Goal: Information Seeking & Learning: Find specific page/section

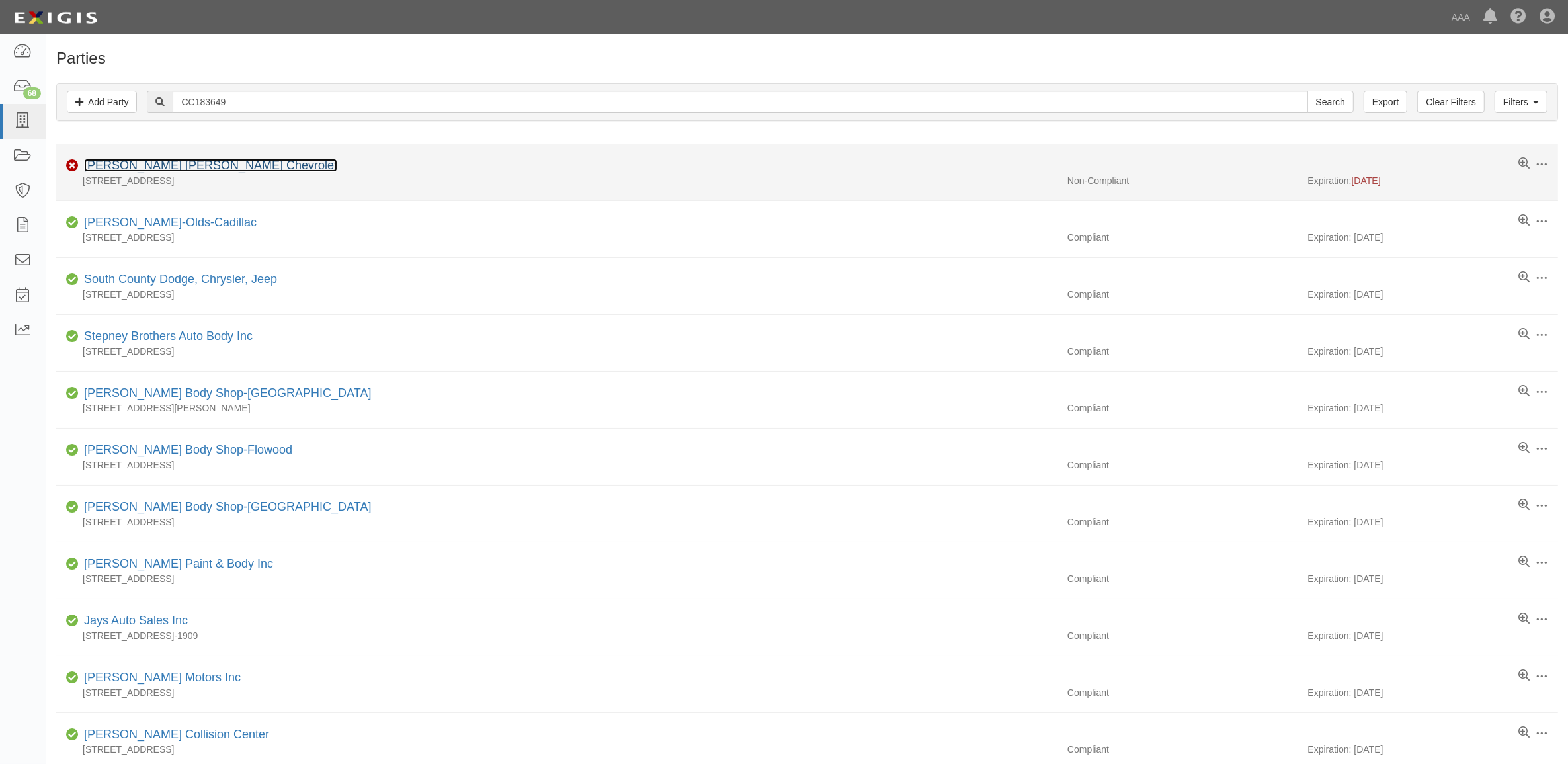
click at [118, 167] on link "[PERSON_NAME] [PERSON_NAME] Chevrolet" at bounding box center [211, 166] width 254 height 14
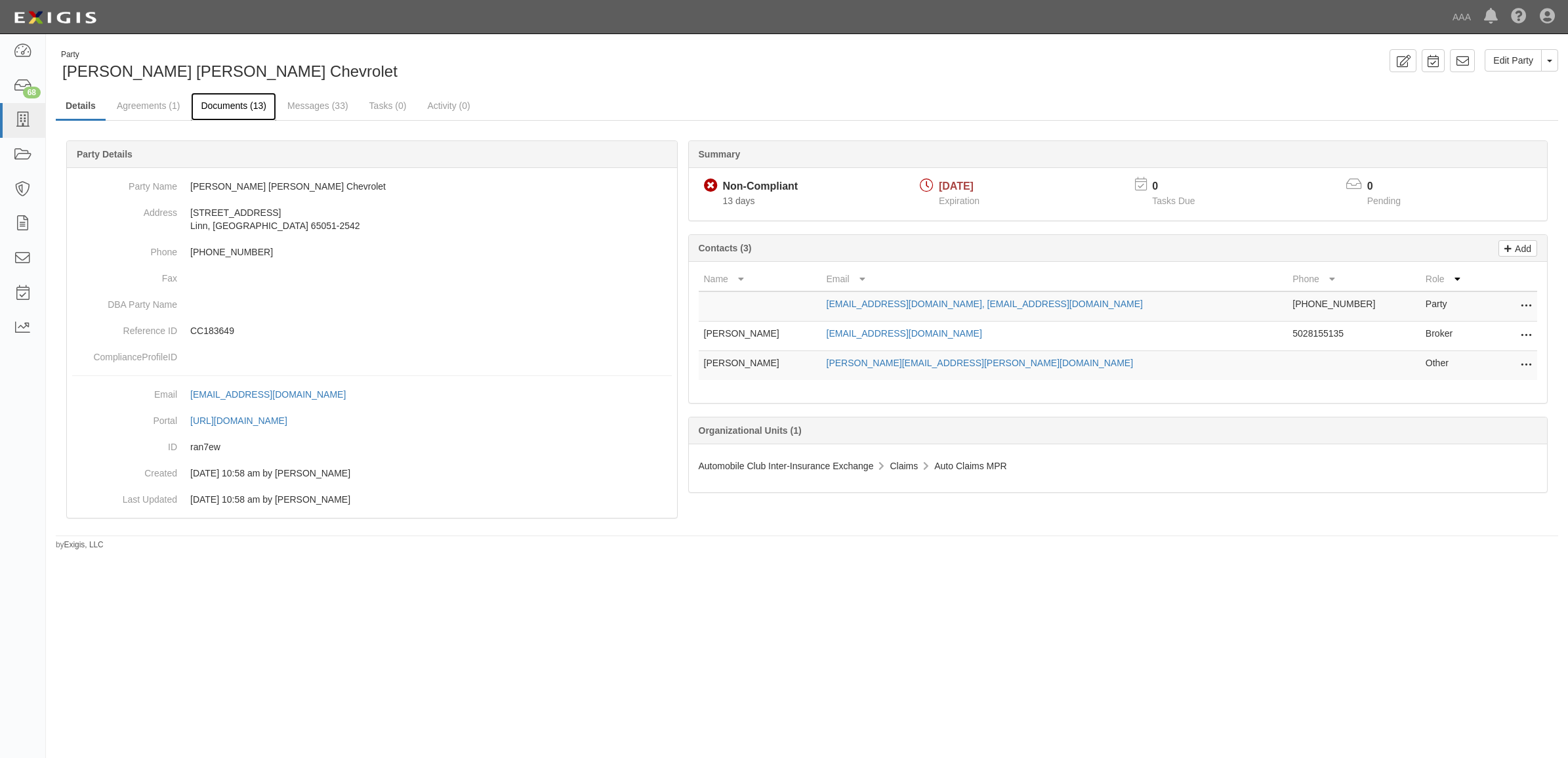
click at [217, 110] on link "Documents (13)" at bounding box center [233, 106] width 85 height 28
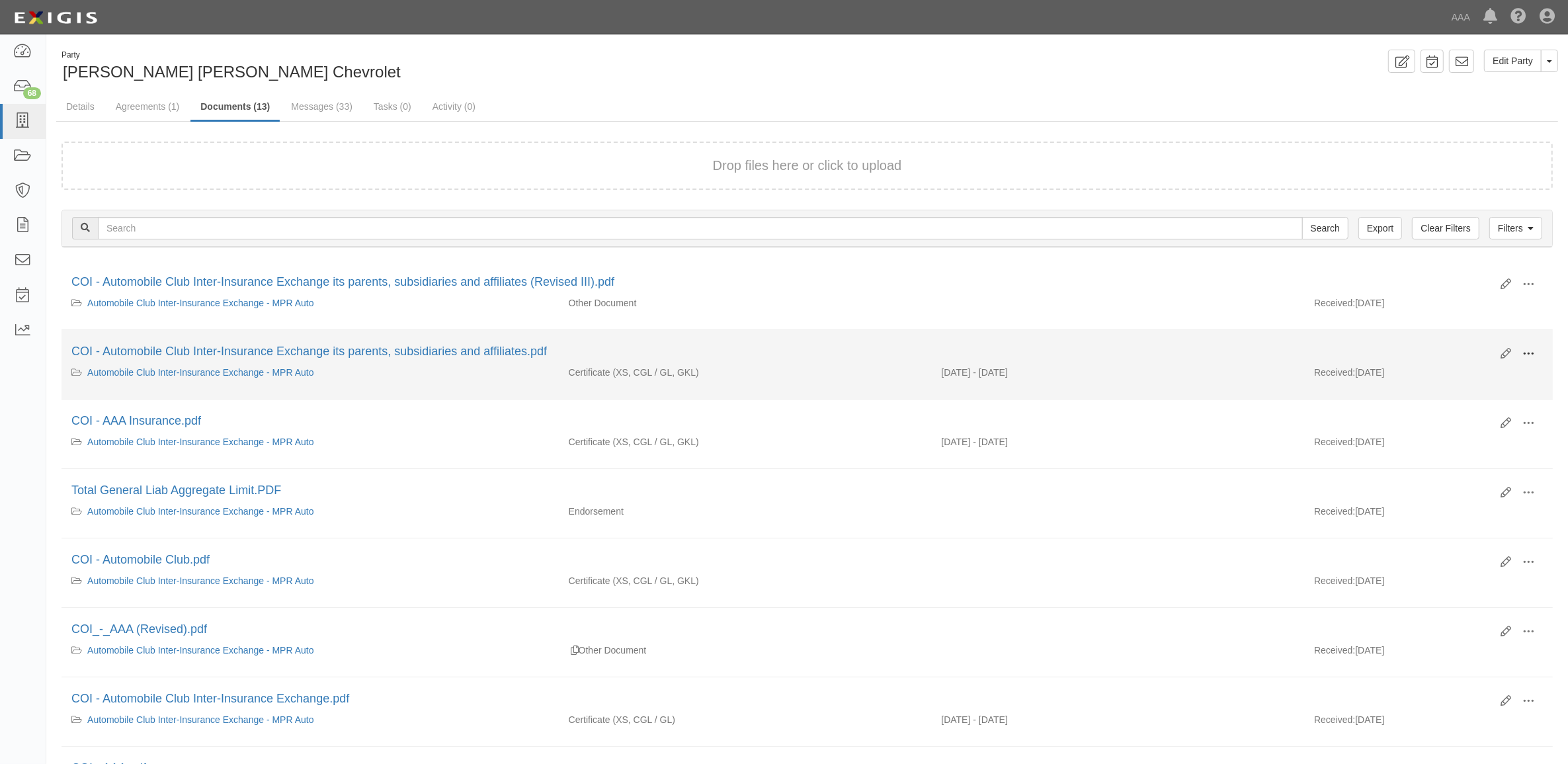
click at [1525, 351] on span at bounding box center [1528, 353] width 12 height 12
click at [1489, 369] on link "View" at bounding box center [1463, 373] width 105 height 24
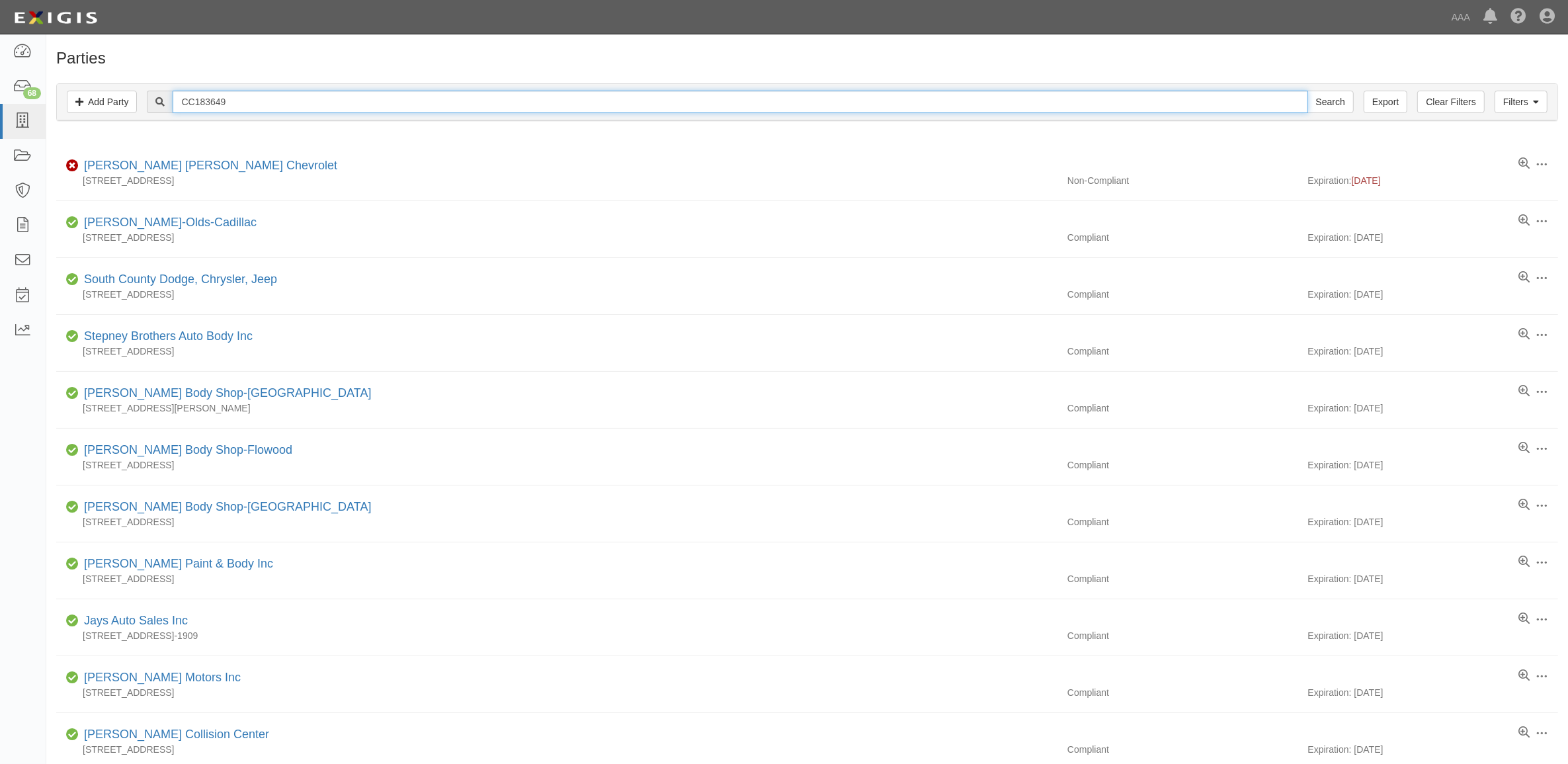
click at [256, 99] on input "CC183649" at bounding box center [739, 102] width 1134 height 22
type input "Jim Butler"
click at [1308, 91] on input "Search" at bounding box center [1331, 102] width 46 height 22
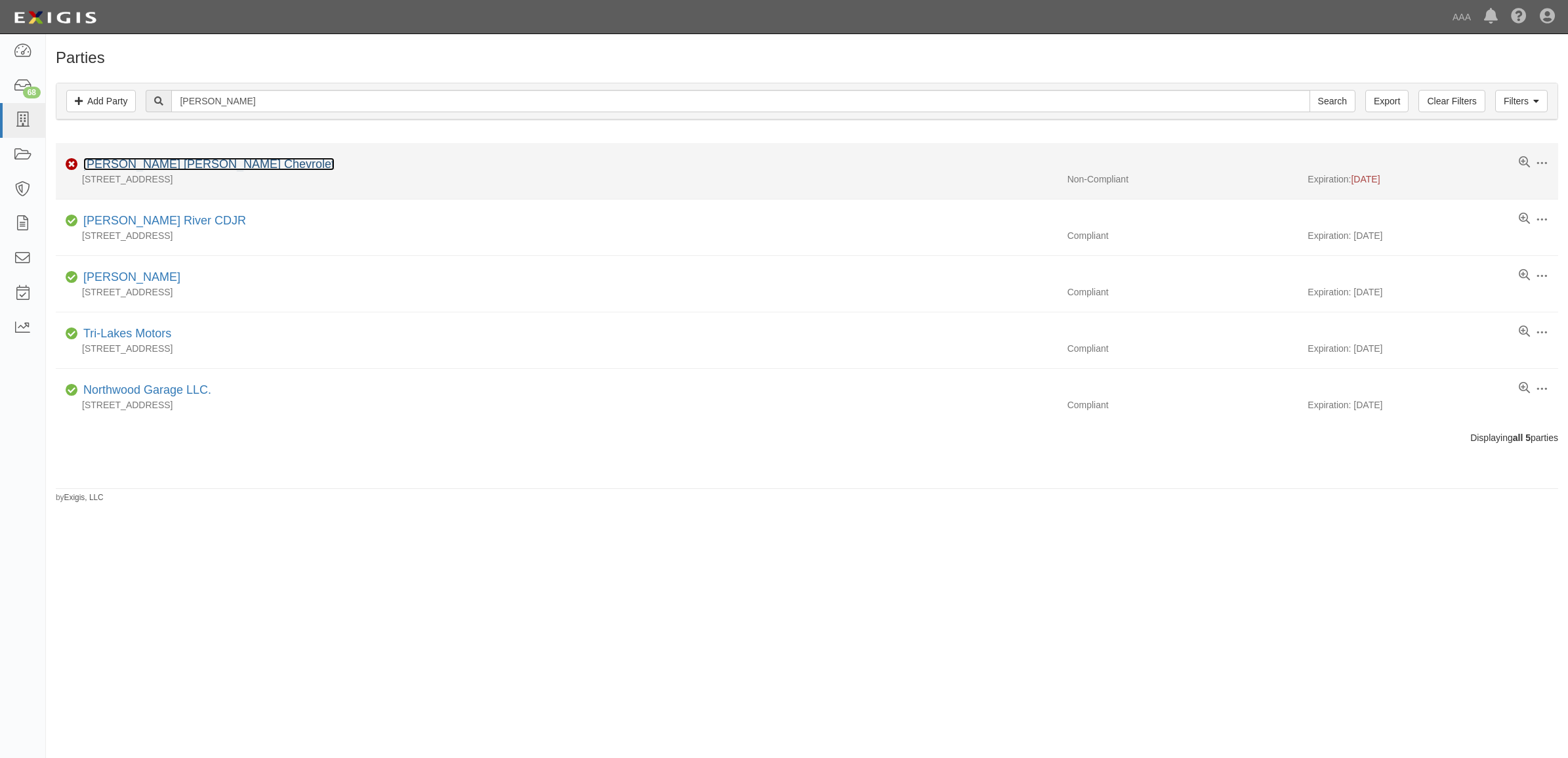
click at [184, 162] on link "[PERSON_NAME] [PERSON_NAME] Chevrolet" at bounding box center [209, 164] width 252 height 13
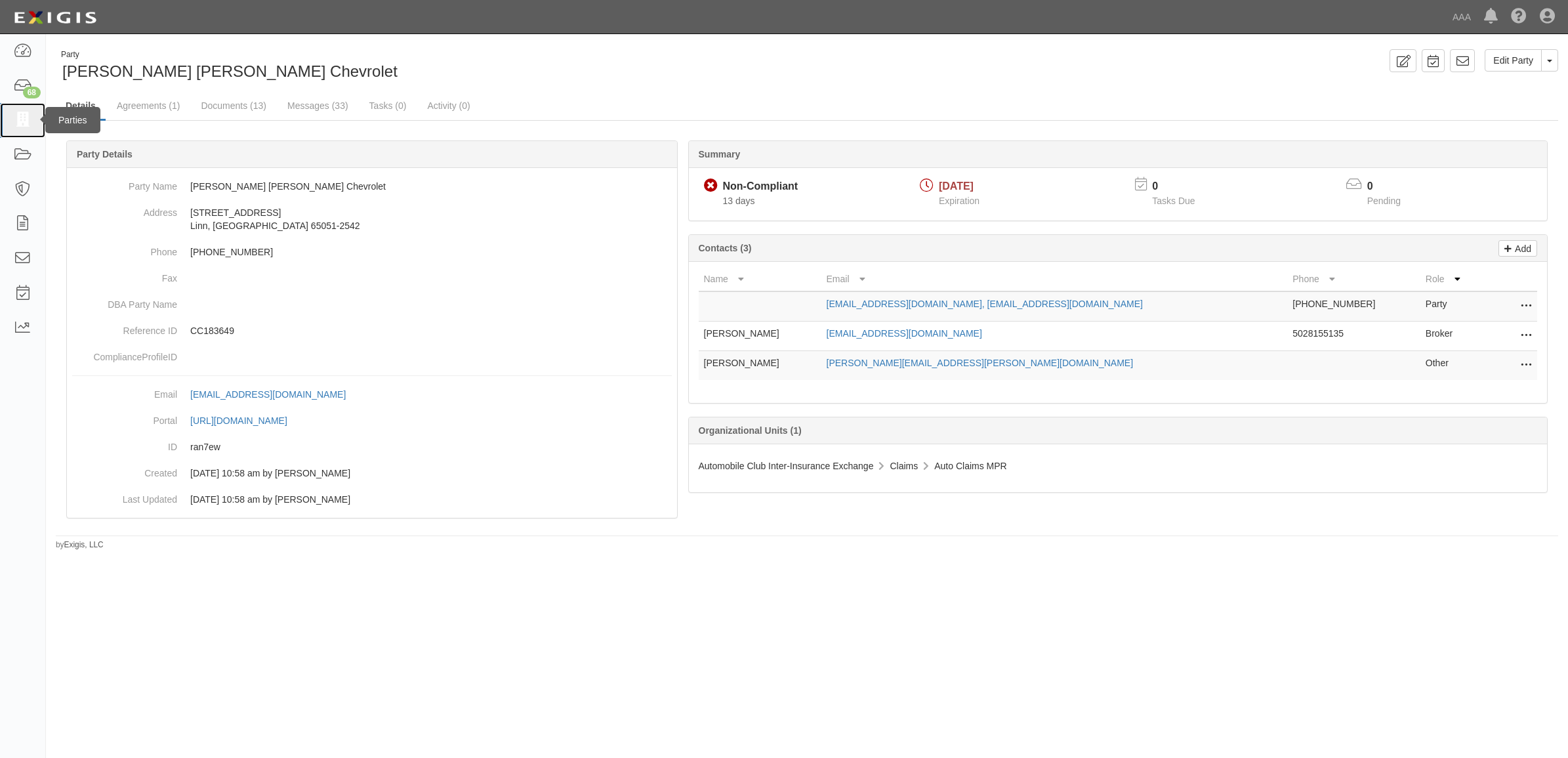
click at [25, 125] on icon at bounding box center [22, 120] width 18 height 15
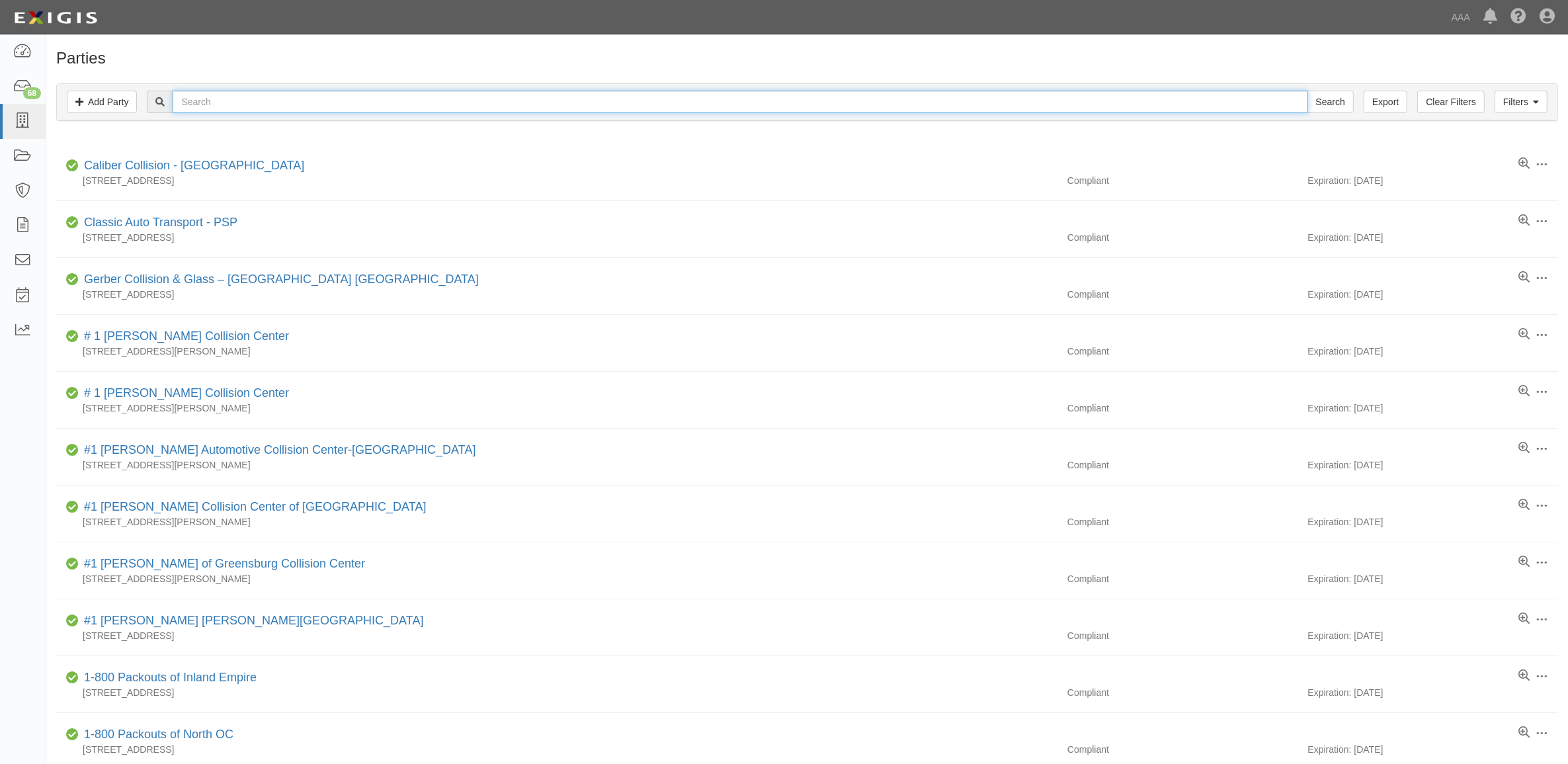
click at [281, 101] on input "text" at bounding box center [739, 102] width 1134 height 22
paste input "CC1992848"
type input "CC1992848"
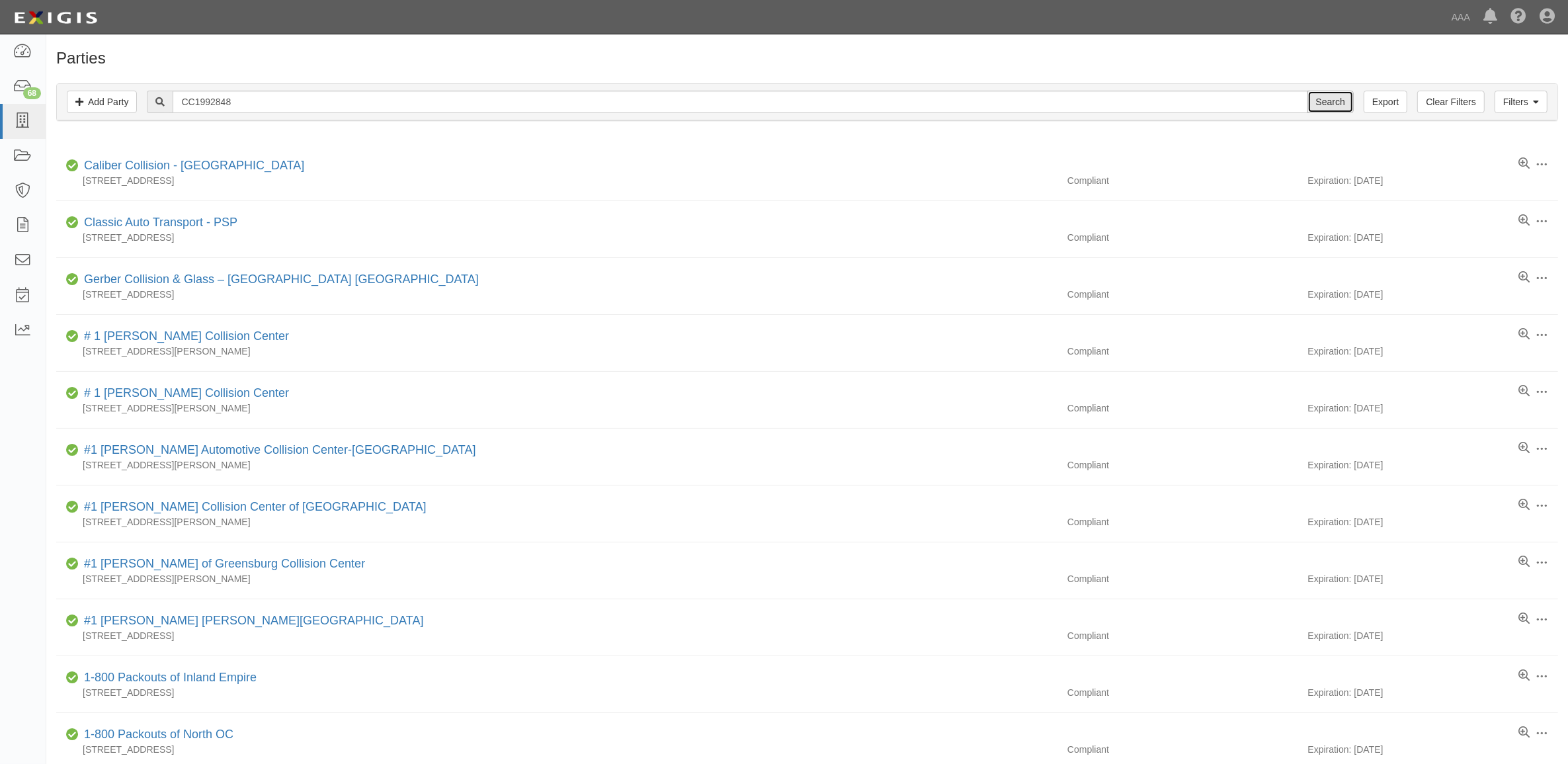
click at [1330, 98] on input "Search" at bounding box center [1331, 102] width 46 height 22
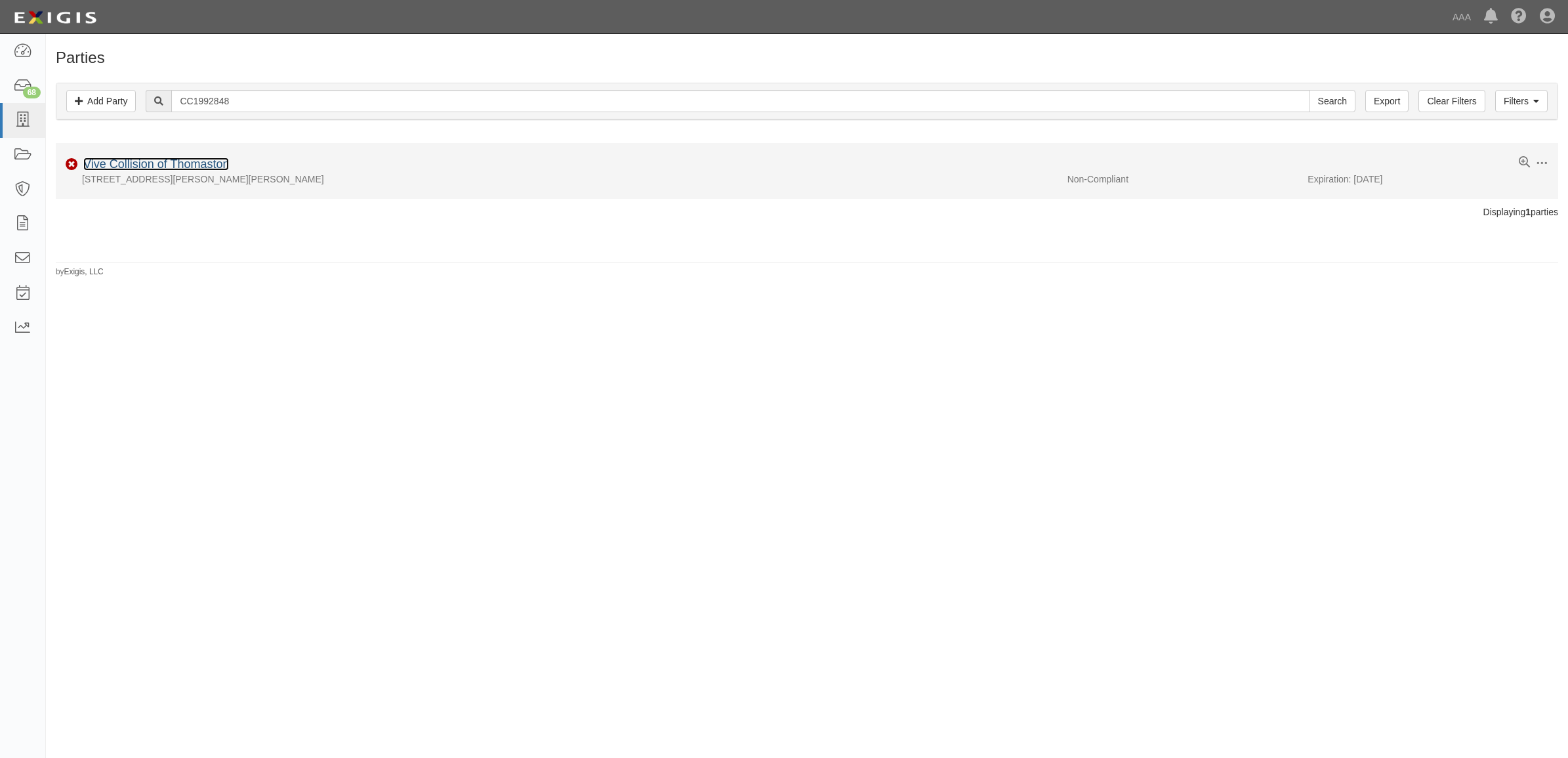
click at [204, 165] on link "Vive Collision of Thomaston" at bounding box center [157, 164] width 146 height 13
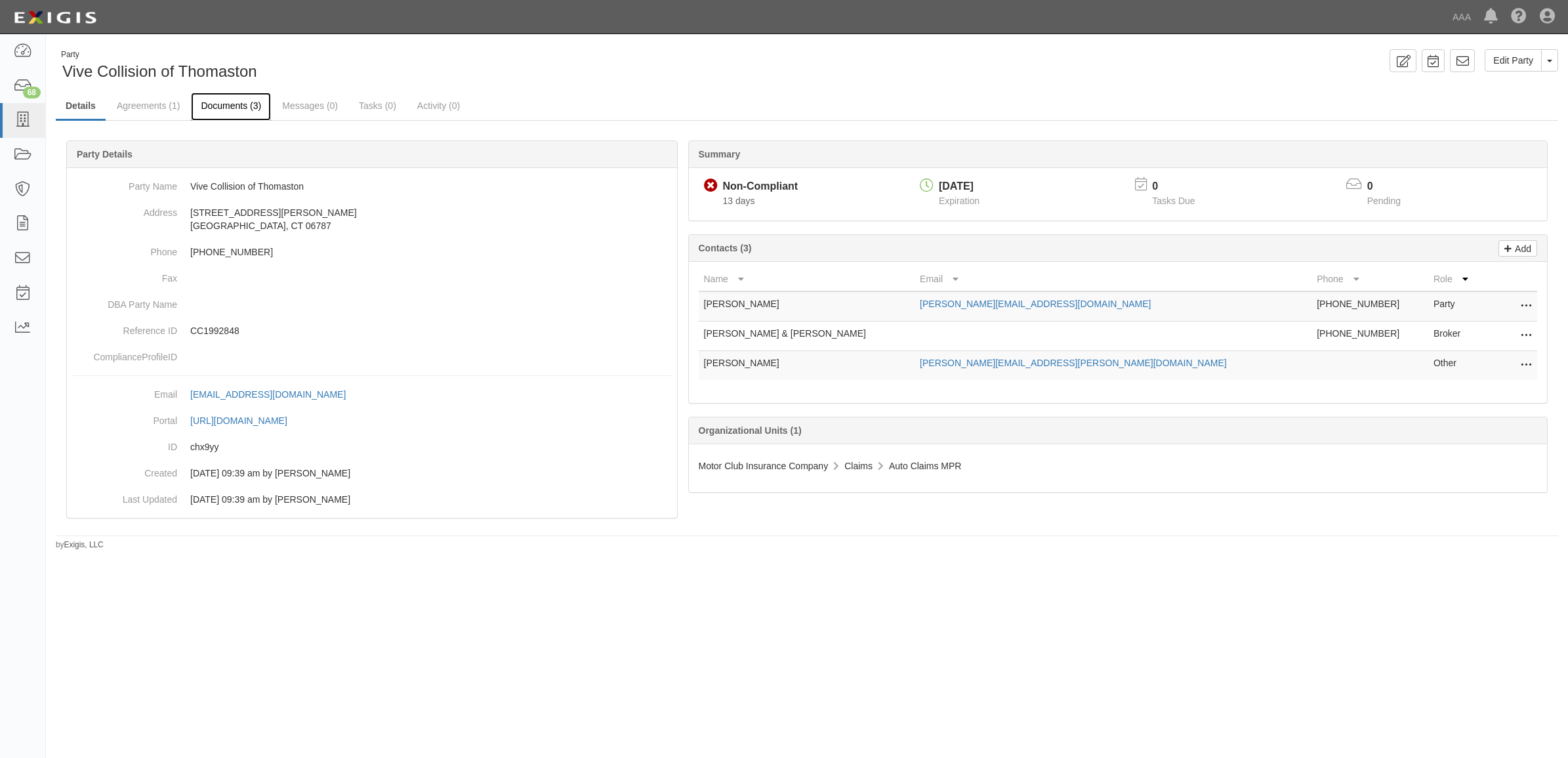
click at [218, 102] on link "Documents (3)" at bounding box center [230, 106] width 80 height 28
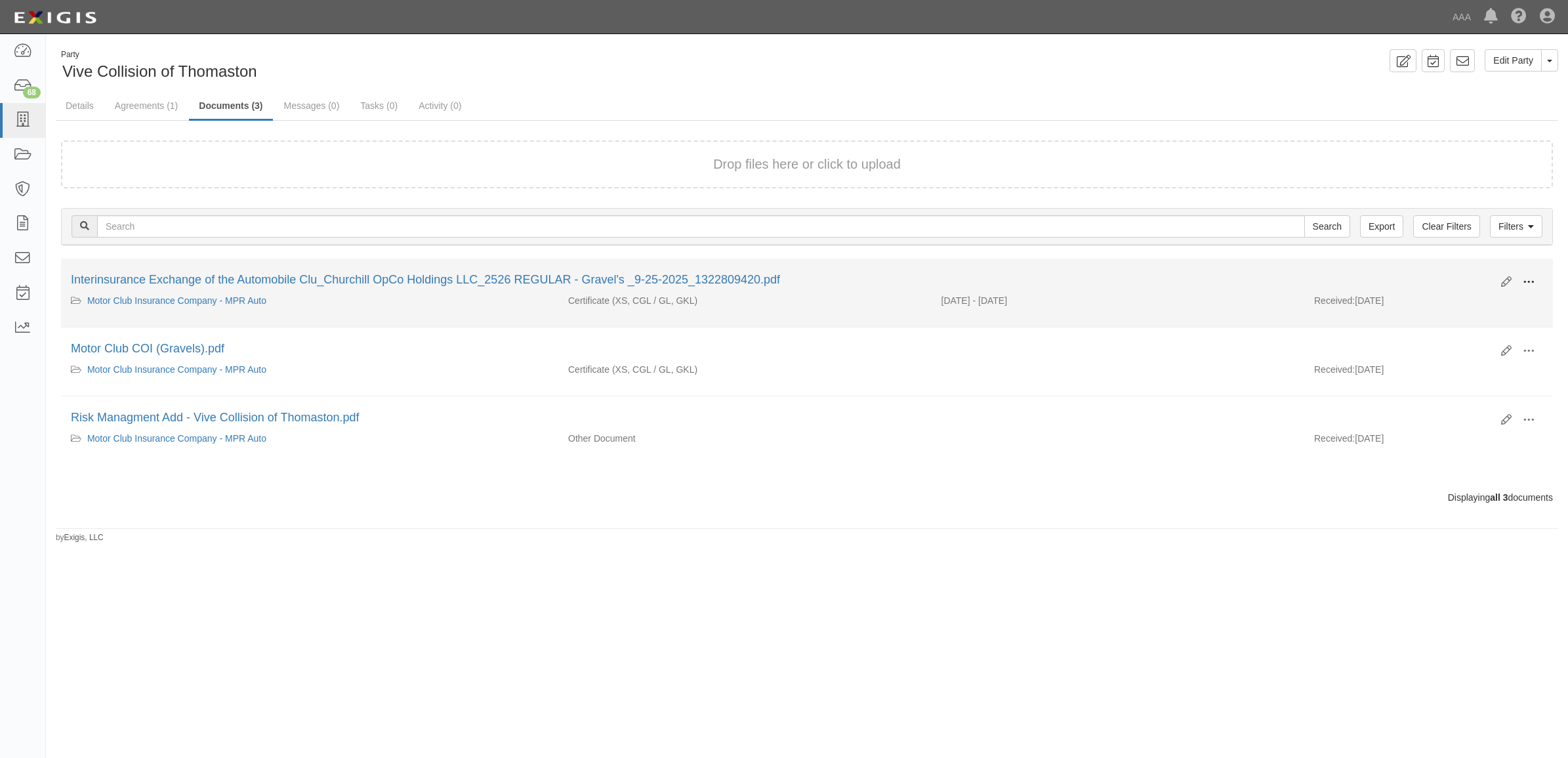
click at [1526, 280] on span at bounding box center [1529, 282] width 12 height 12
click at [1473, 295] on link "View" at bounding box center [1464, 301] width 104 height 24
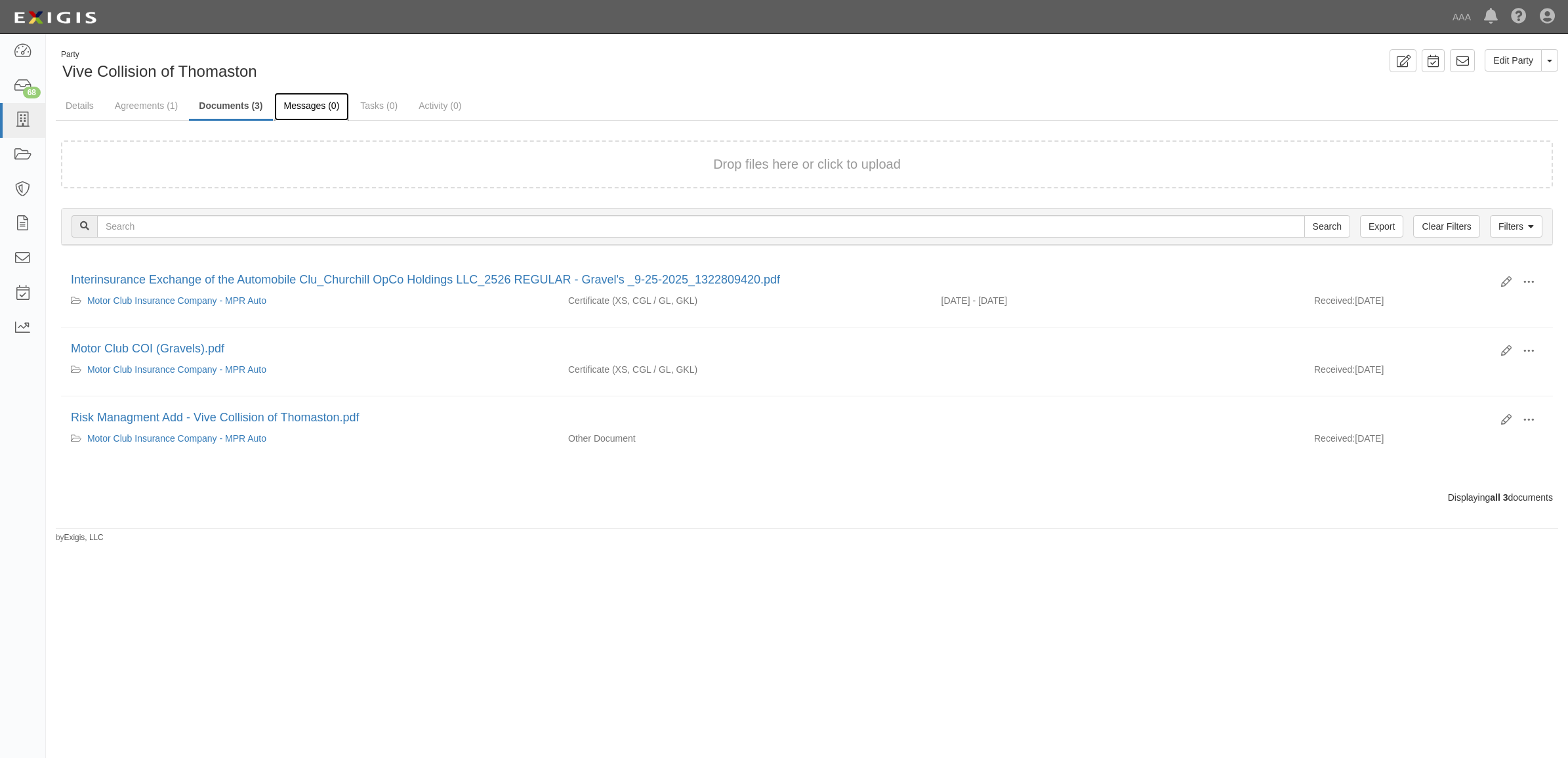
click at [309, 104] on link "Messages (0)" at bounding box center [312, 106] width 76 height 28
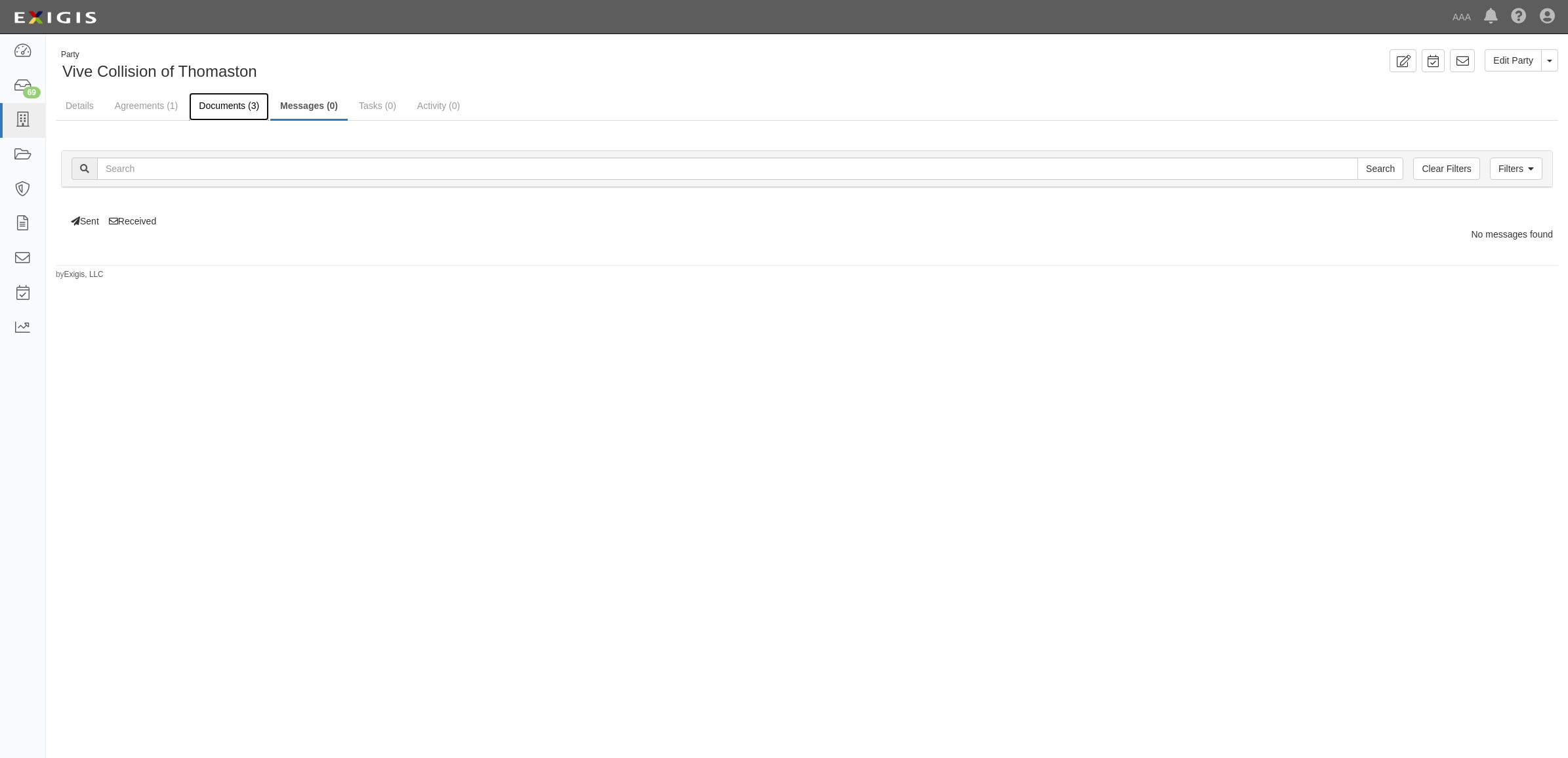
click at [237, 105] on link "Documents (3)" at bounding box center [229, 106] width 80 height 28
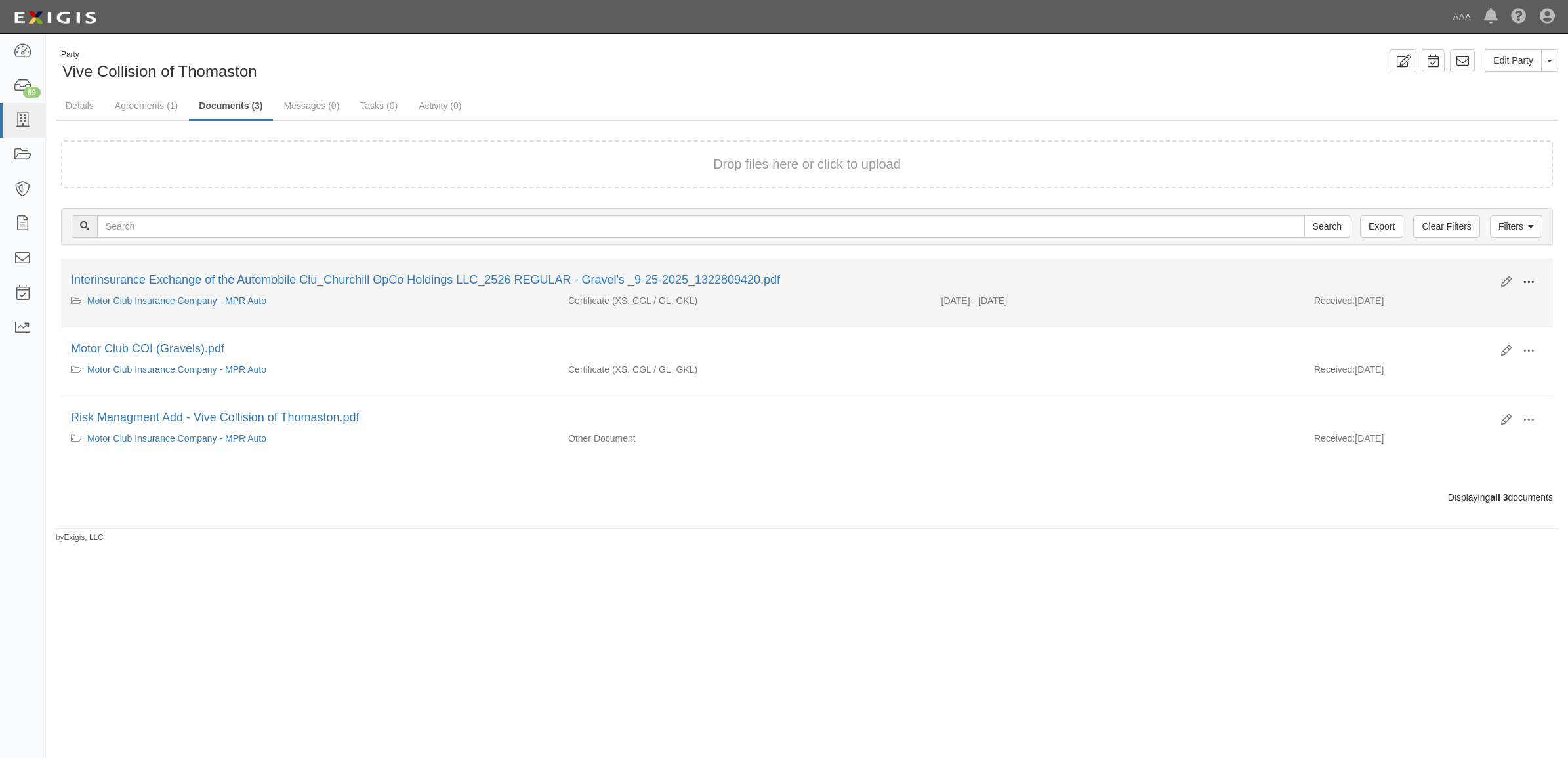
click at [1529, 283] on span at bounding box center [1529, 282] width 12 height 12
click at [1466, 327] on link "View details" at bounding box center [1464, 326] width 104 height 24
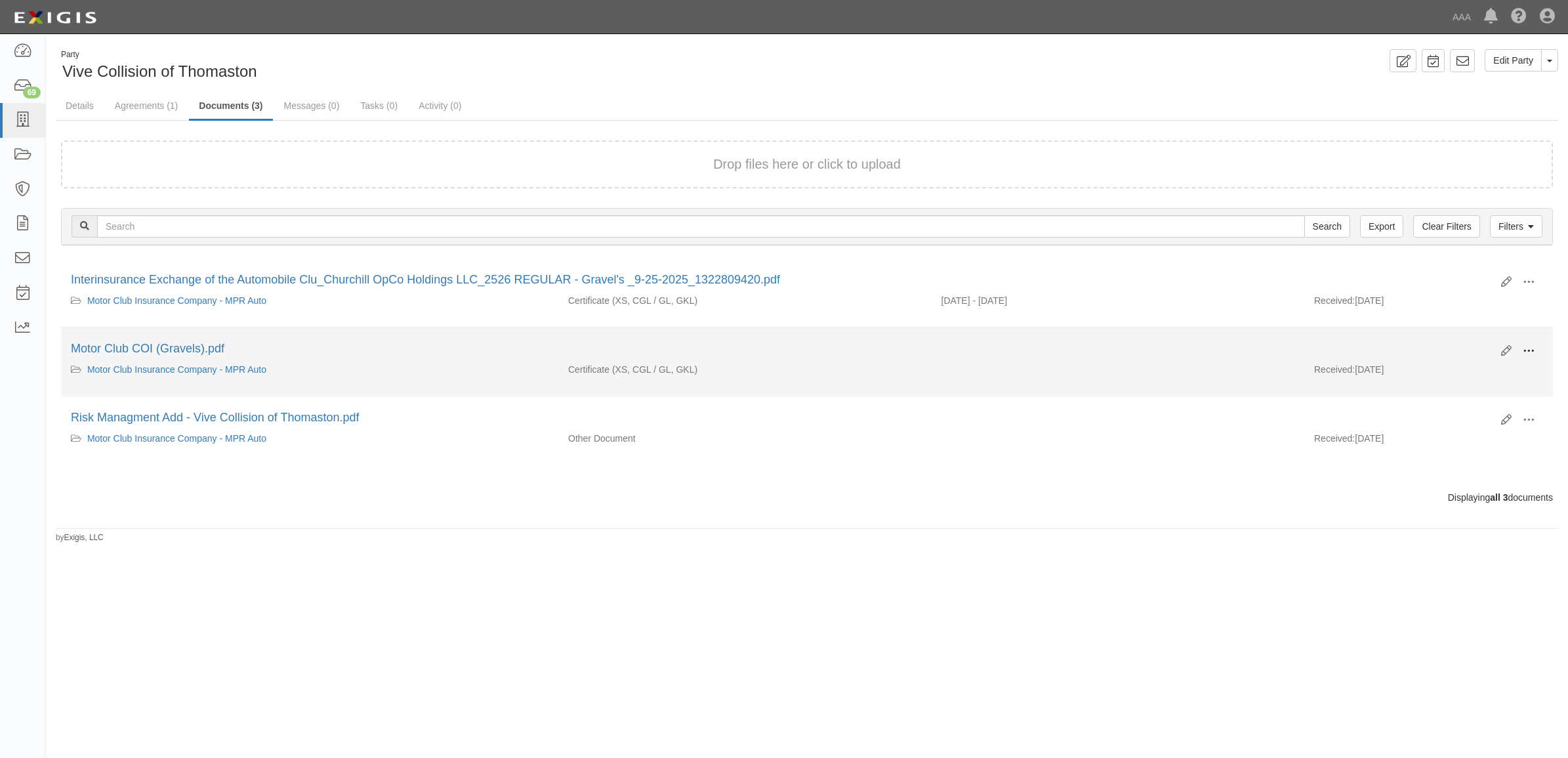
click at [1520, 347] on button at bounding box center [1529, 352] width 29 height 22
click at [1484, 365] on link "View" at bounding box center [1464, 370] width 104 height 24
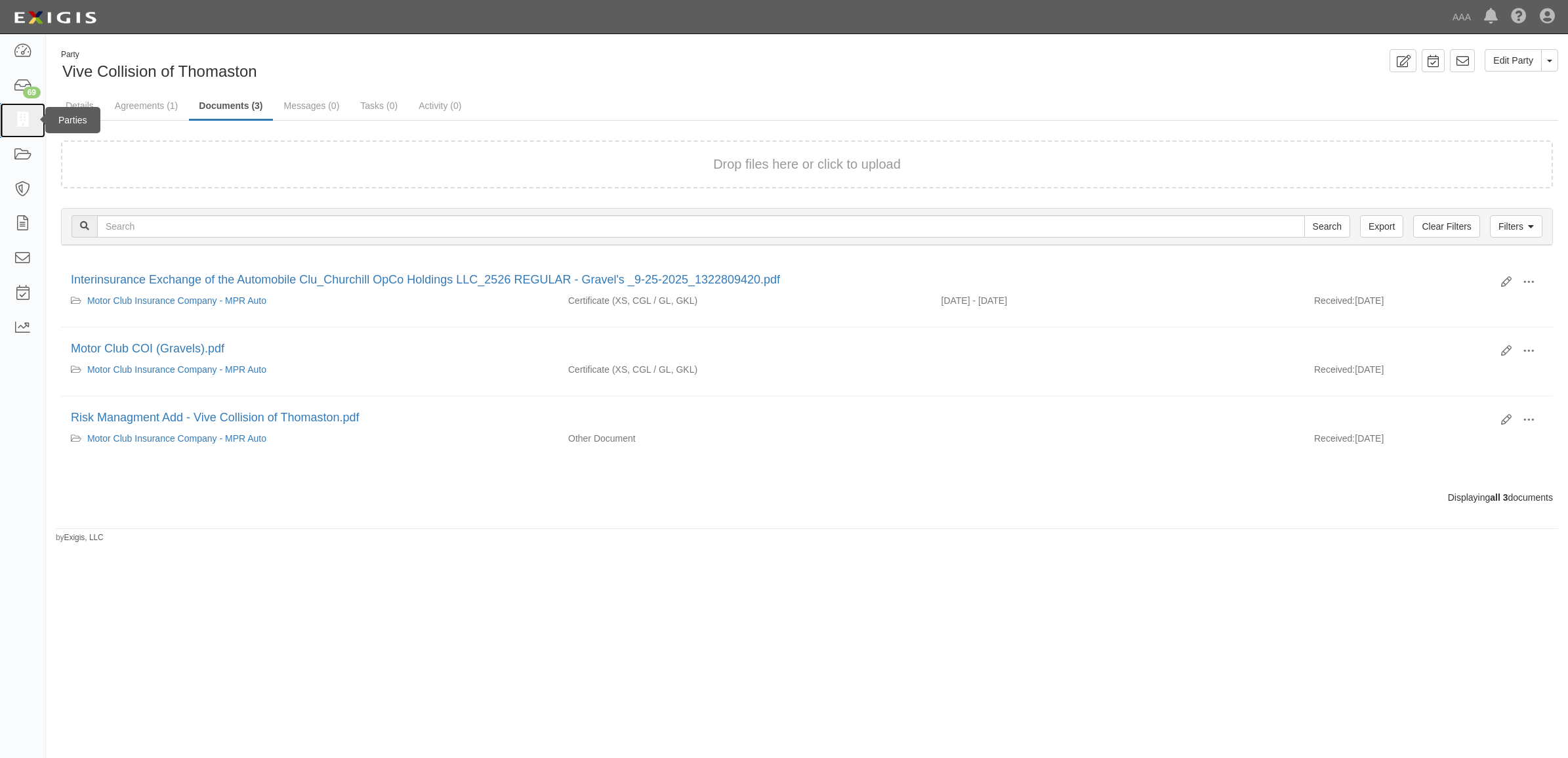
click at [19, 123] on icon at bounding box center [22, 120] width 18 height 15
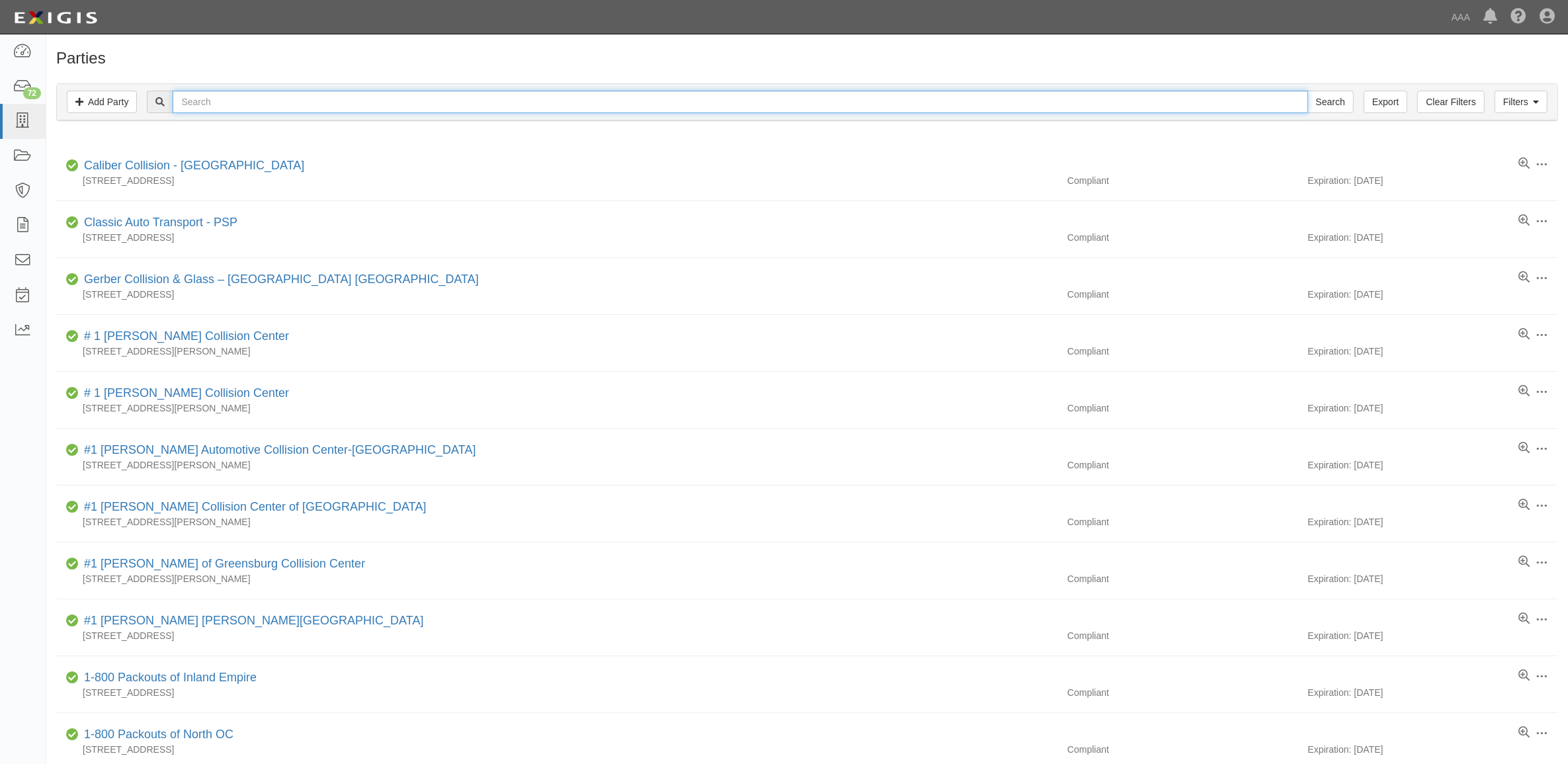
click at [210, 106] on input "text" at bounding box center [739, 102] width 1134 height 22
paste input "CC226323"
type input "CC226323"
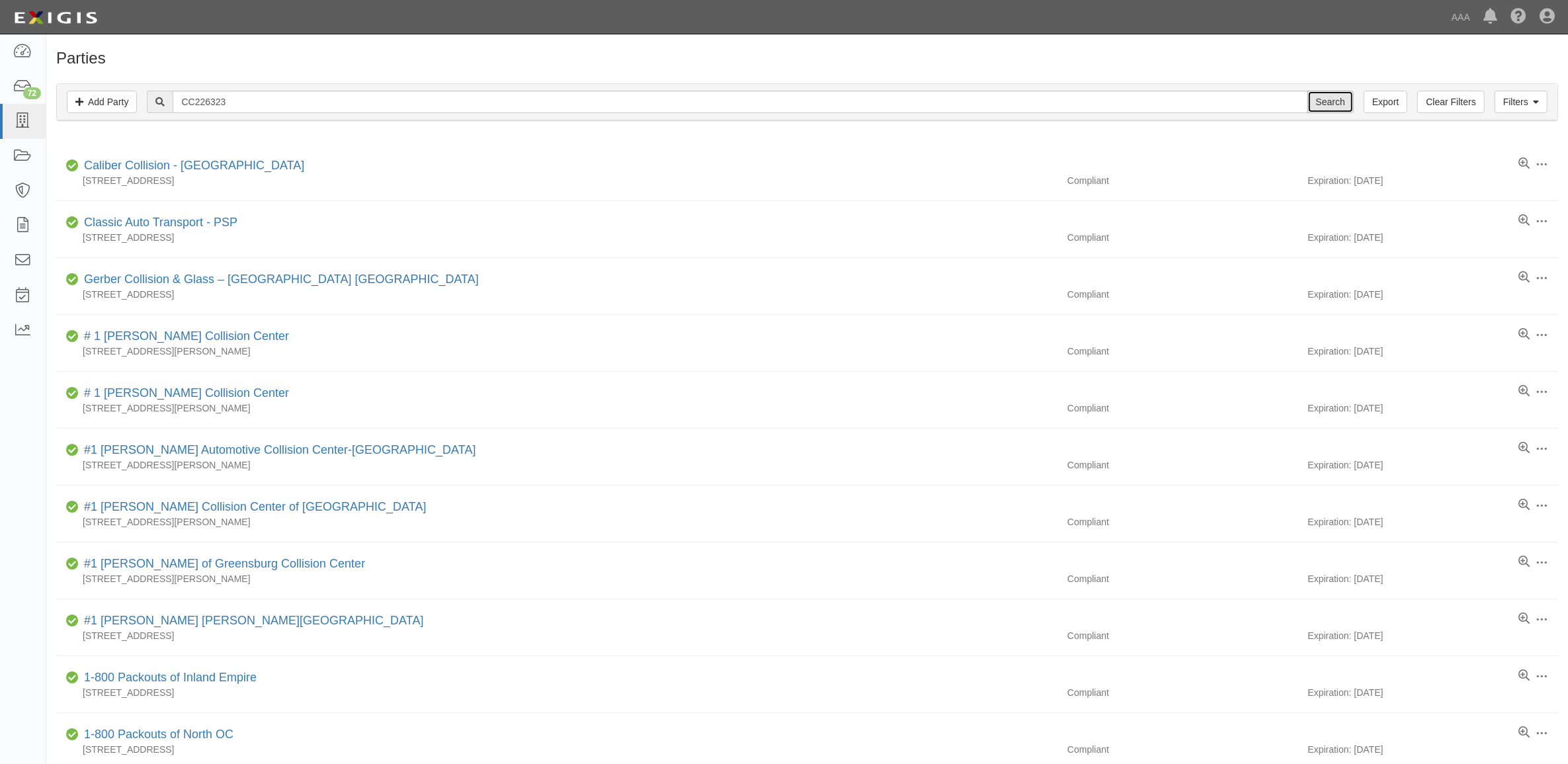
click at [1322, 97] on input "Search" at bounding box center [1331, 102] width 46 height 22
click at [1333, 102] on input "Search" at bounding box center [1331, 102] width 46 height 22
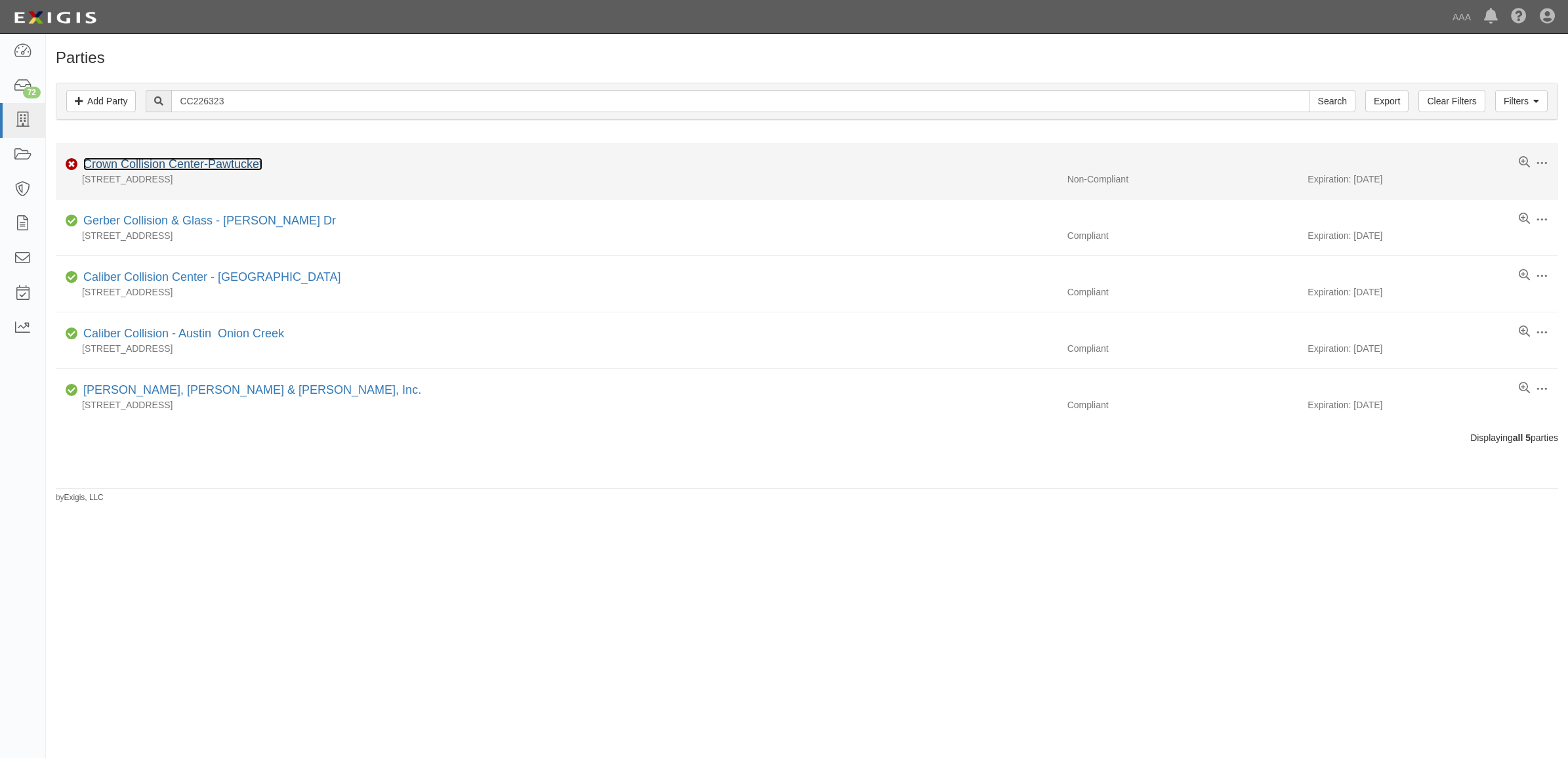
click at [207, 162] on link "Crown Collision Center-Pawtucket" at bounding box center [173, 164] width 179 height 13
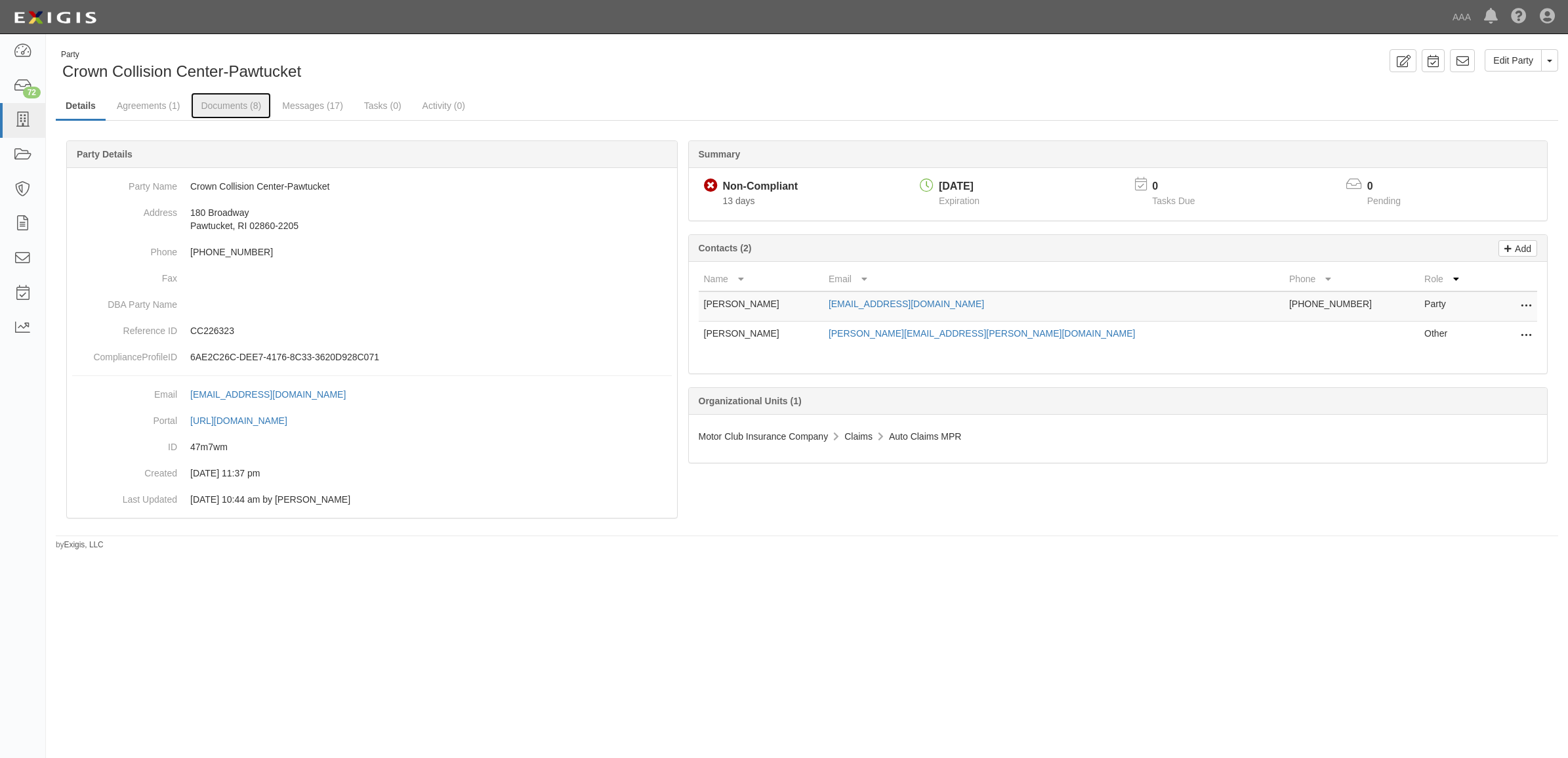
drag, startPoint x: 230, startPoint y: 106, endPoint x: 309, endPoint y: 135, distance: 84.2
click at [229, 106] on link "Documents (8)" at bounding box center [230, 105] width 80 height 26
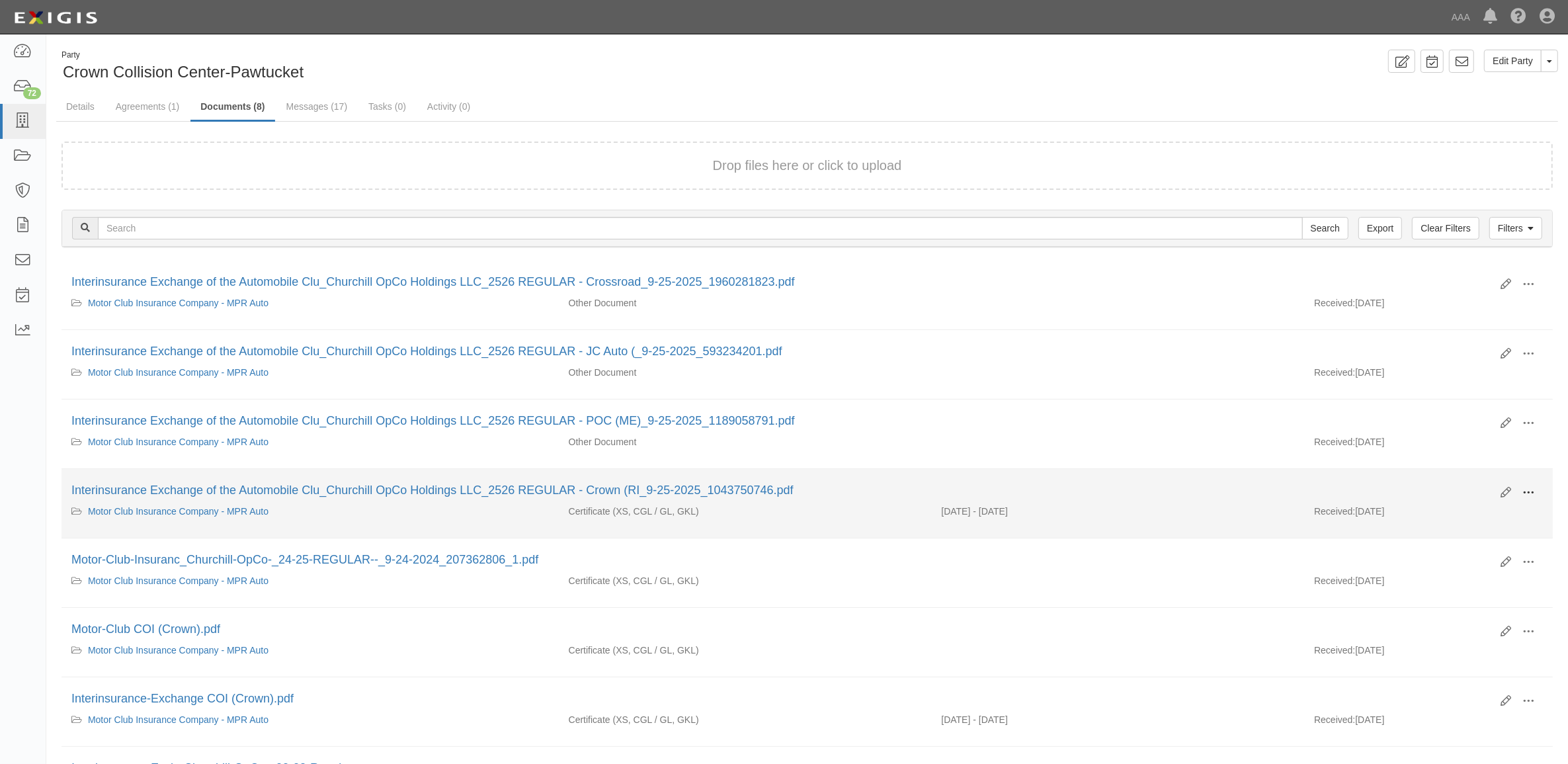
click at [1532, 492] on span at bounding box center [1528, 493] width 12 height 12
click at [1465, 507] on link "View" at bounding box center [1463, 511] width 105 height 24
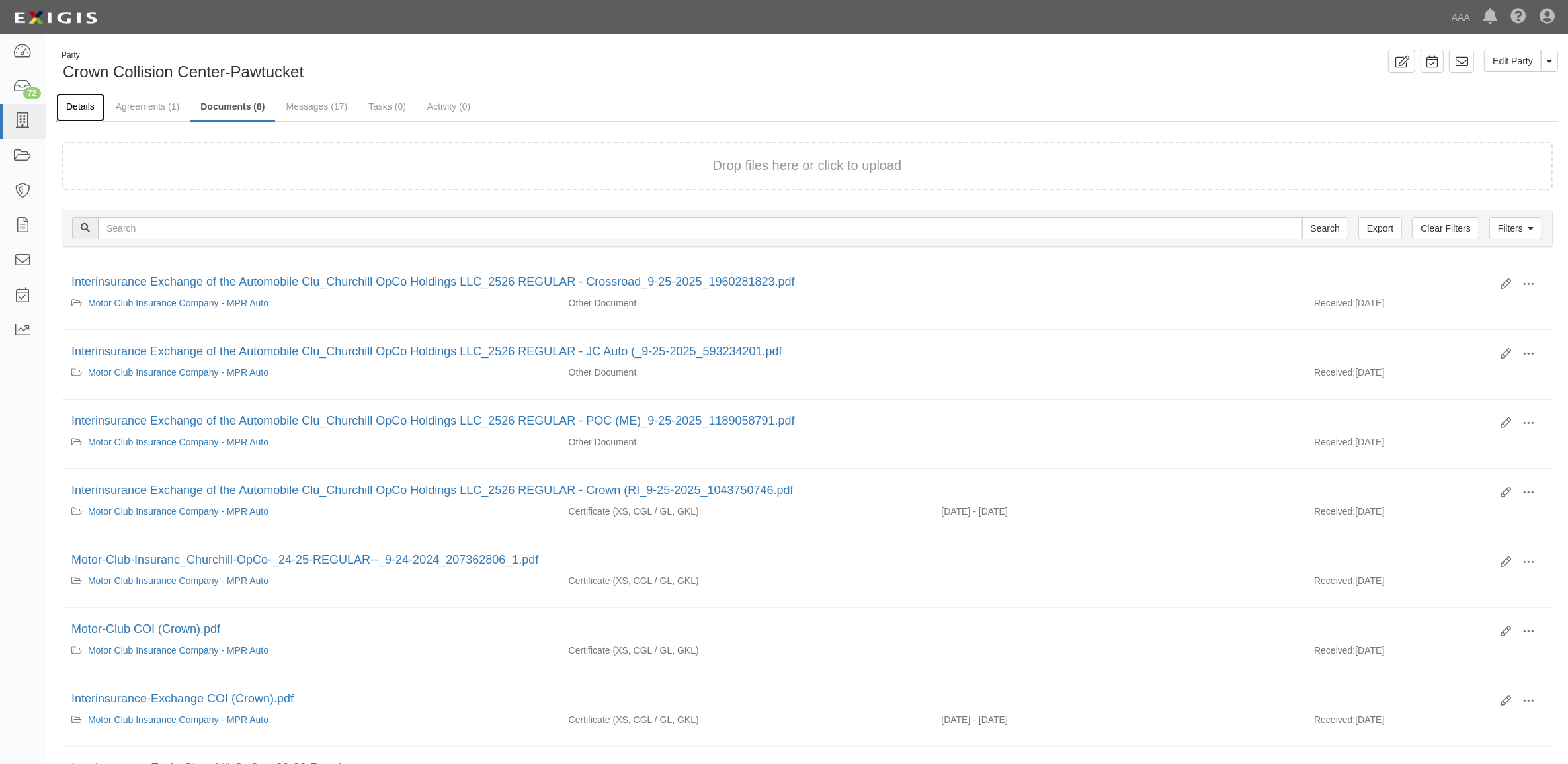
click at [80, 109] on link "Details" at bounding box center [80, 107] width 48 height 28
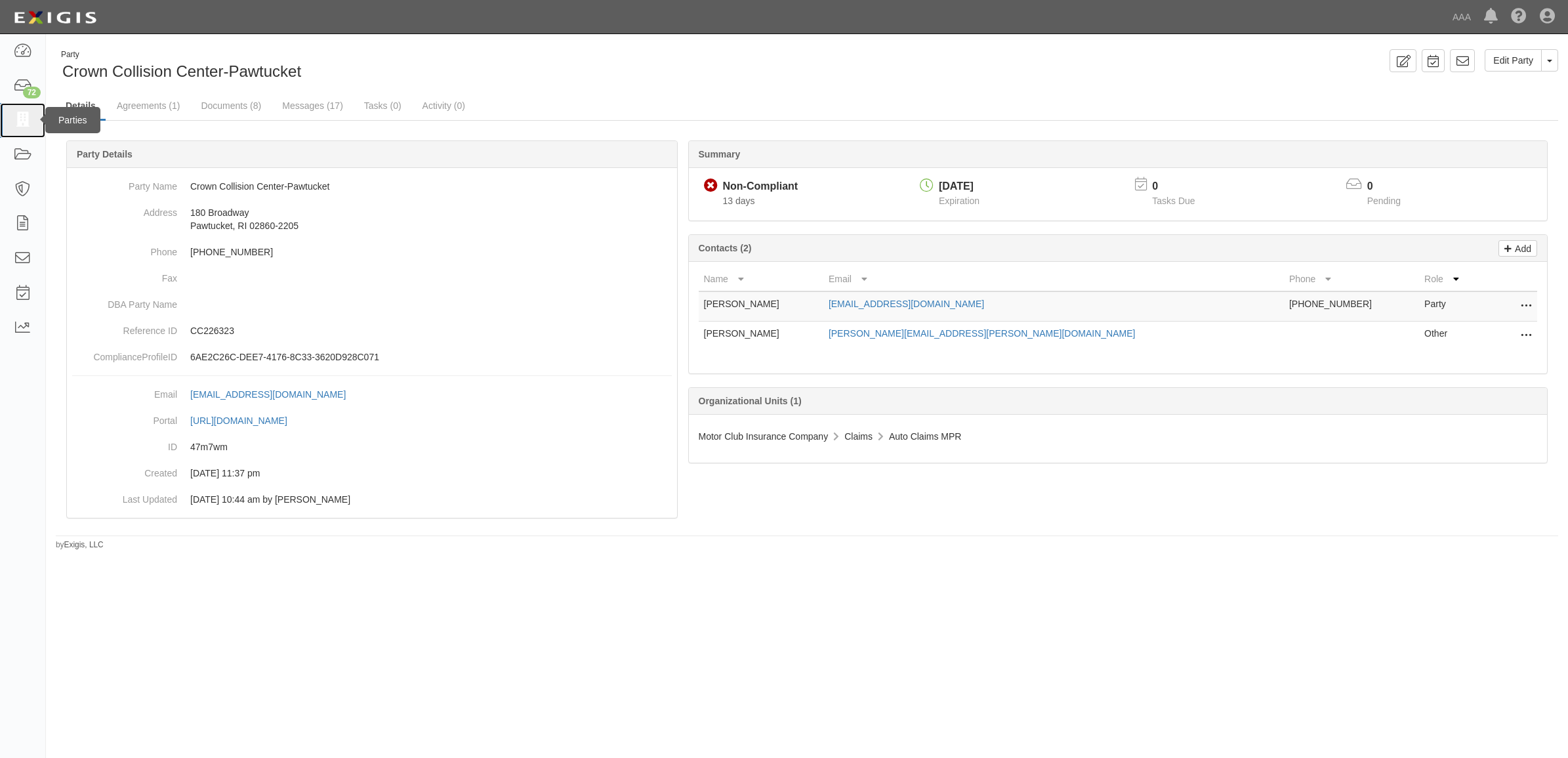
click at [30, 110] on link at bounding box center [22, 120] width 45 height 35
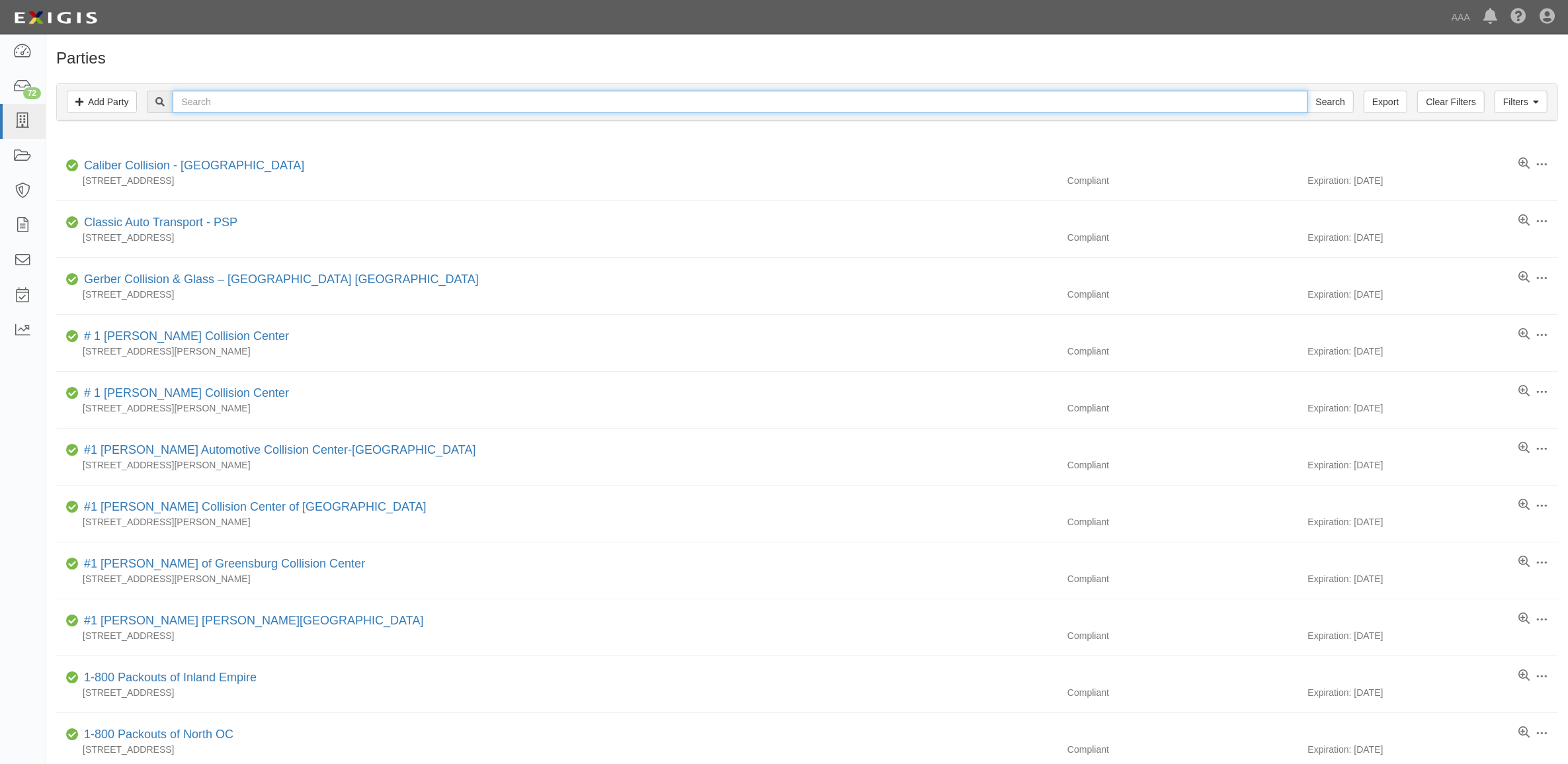
click at [268, 104] on input "text" at bounding box center [739, 102] width 1134 height 22
paste input "CC289066"
type input "CC289066"
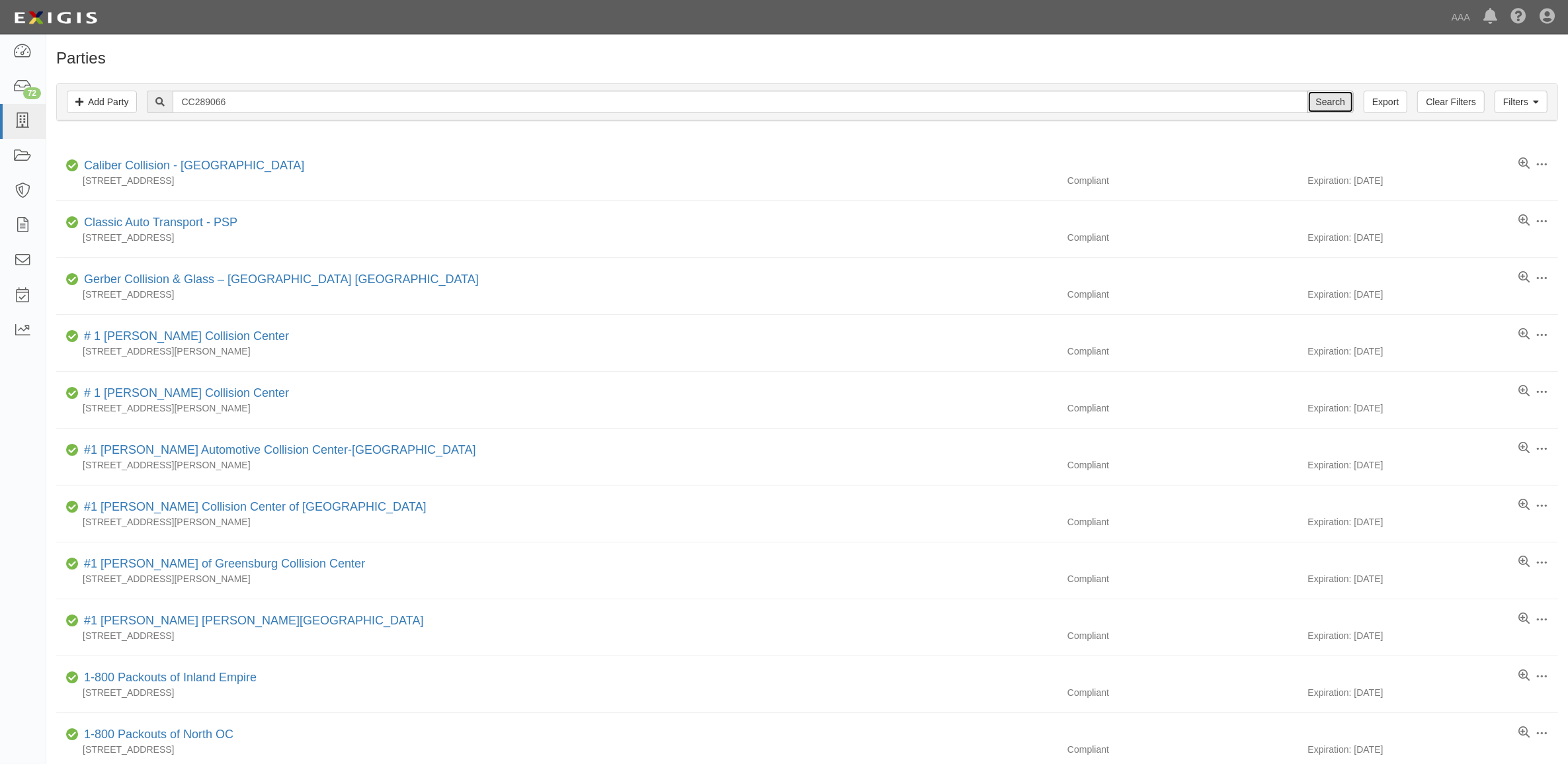
click at [1347, 99] on input "Search" at bounding box center [1331, 102] width 46 height 22
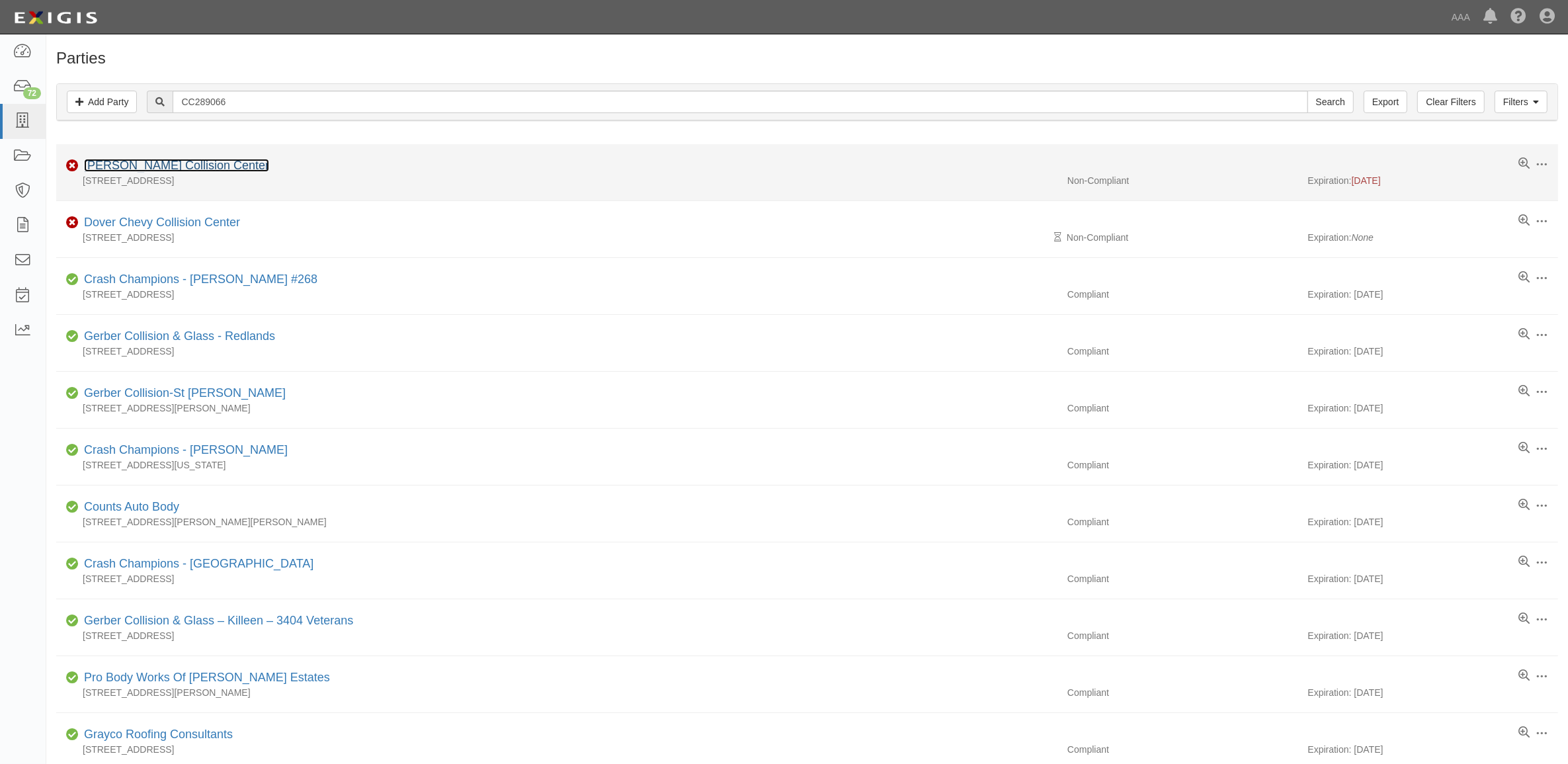
click at [160, 164] on link "[PERSON_NAME] Collision Center" at bounding box center [176, 166] width 185 height 14
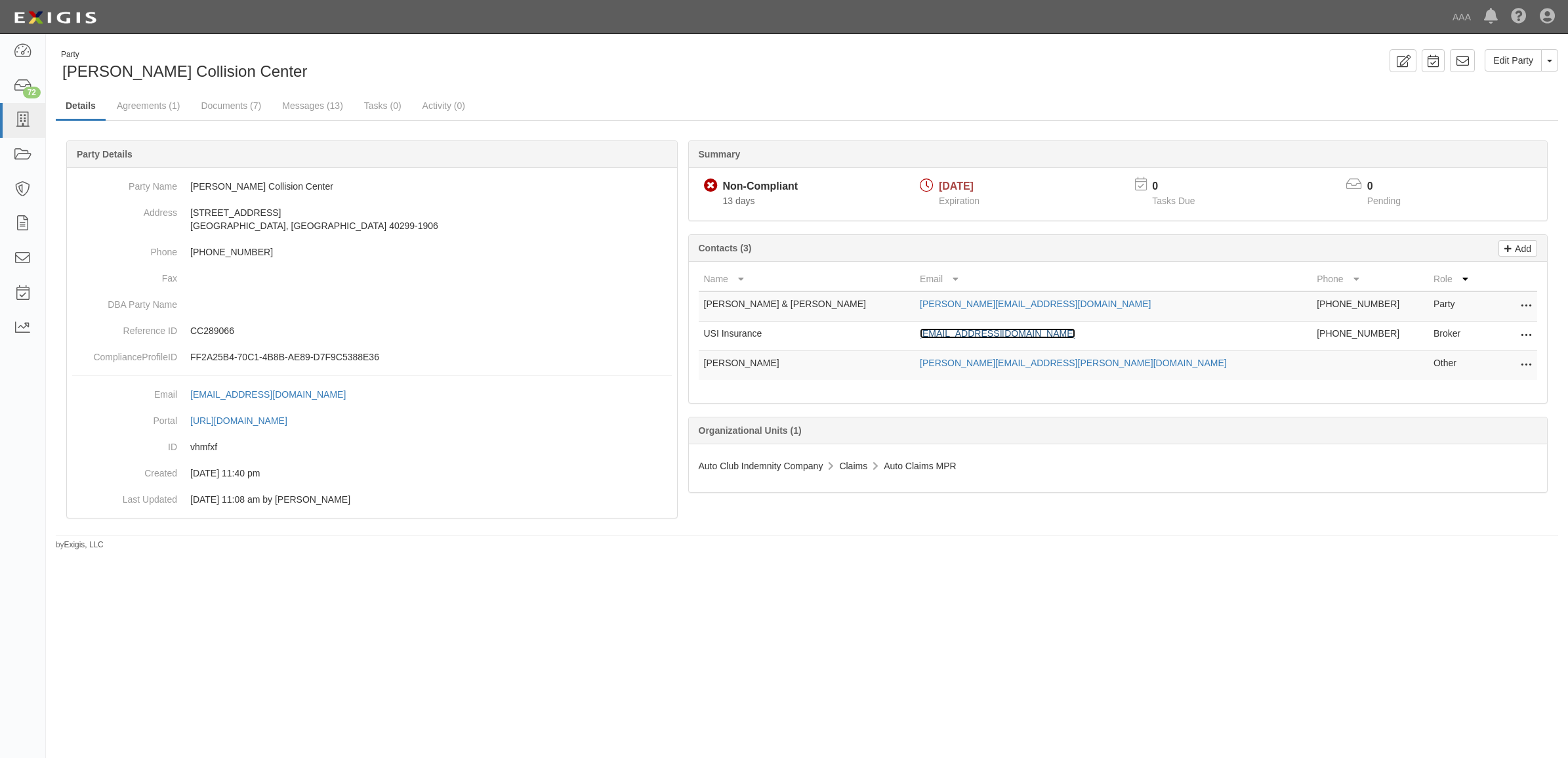
click at [1010, 329] on link "[EMAIL_ADDRESS][DOMAIN_NAME]" at bounding box center [998, 333] width 156 height 11
drag, startPoint x: 250, startPoint y: 106, endPoint x: 294, endPoint y: 117, distance: 45.4
click at [250, 106] on link "Documents (7)" at bounding box center [230, 105] width 80 height 26
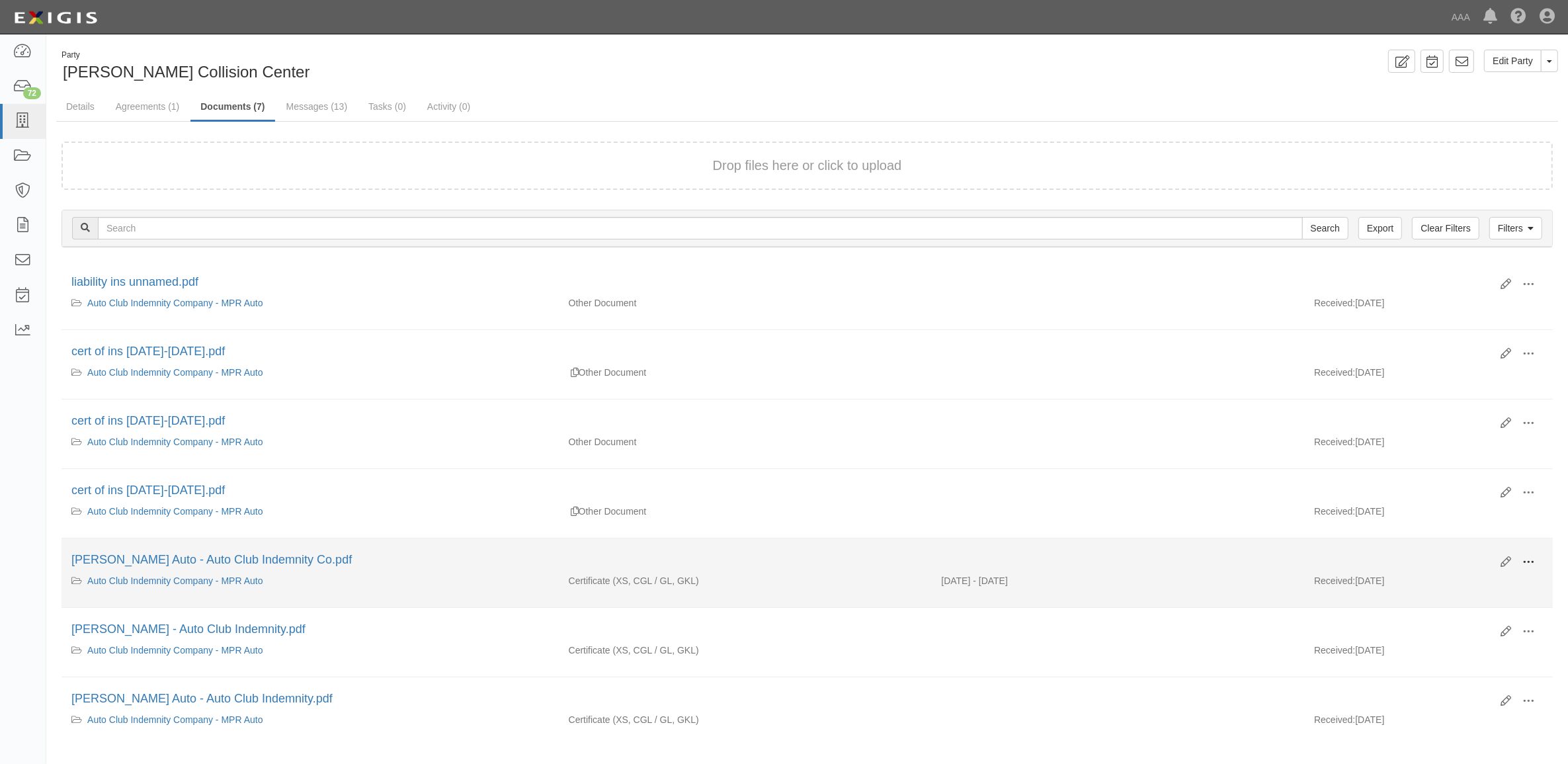
click at [1528, 565] on span at bounding box center [1528, 562] width 12 height 12
click at [1487, 586] on link "View" at bounding box center [1463, 581] width 105 height 24
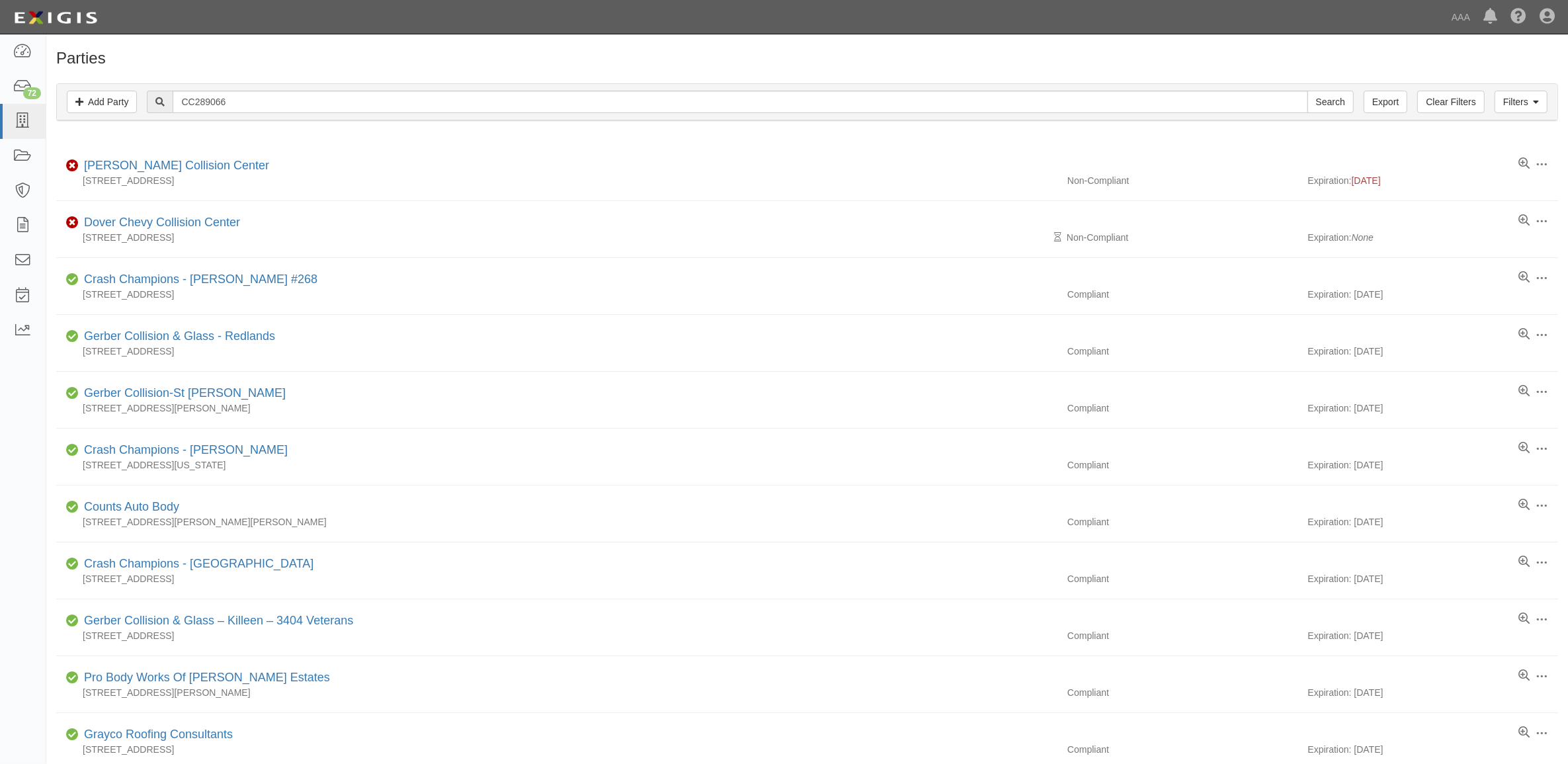
click at [321, 89] on div "Filters Add Party Clear Filters Export CC289066 Search Filters" at bounding box center [807, 103] width 1500 height 37
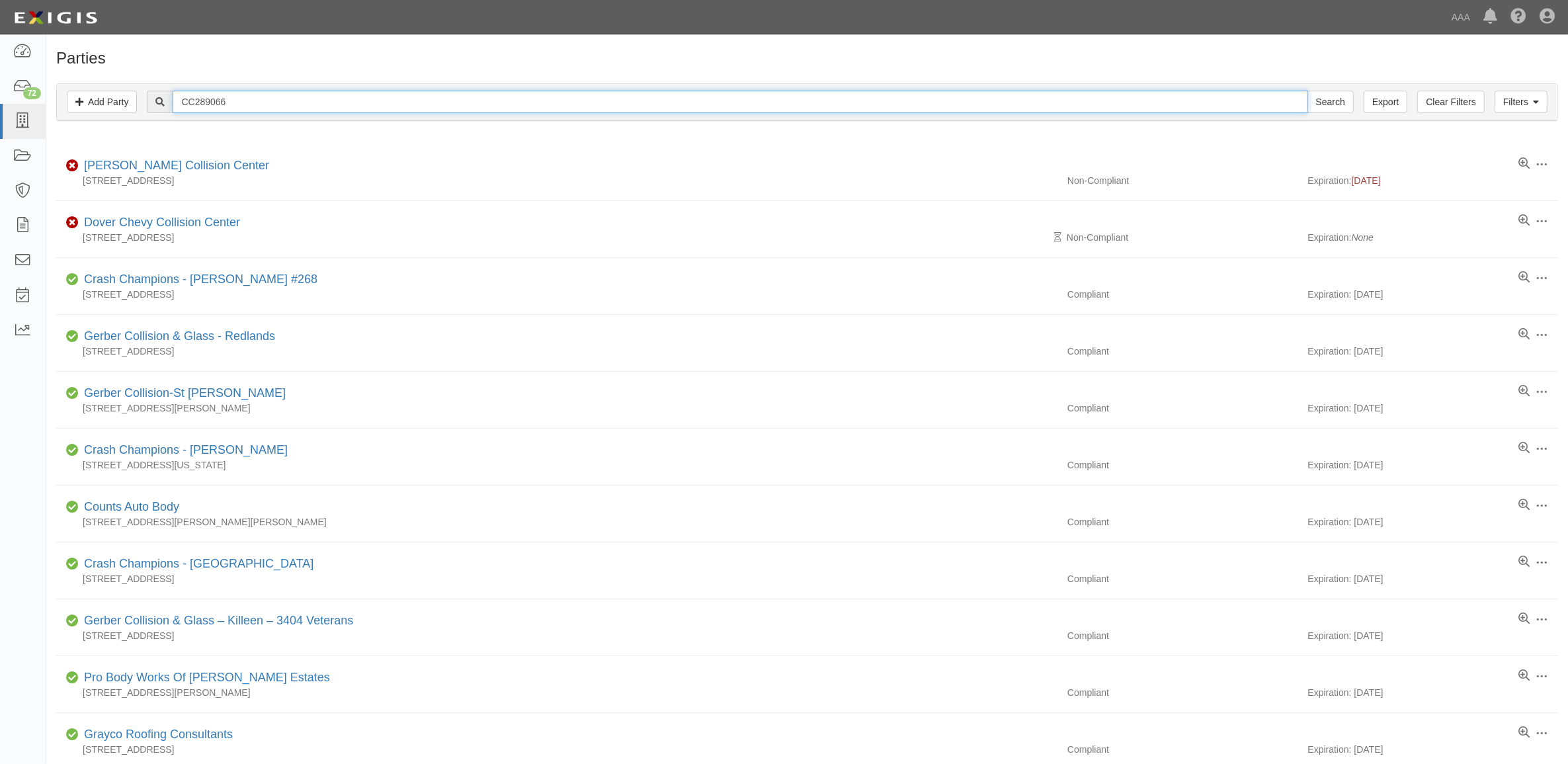
click at [324, 96] on input "CC289066" at bounding box center [739, 102] width 1134 height 22
paste input "458859"
type input "CC458859"
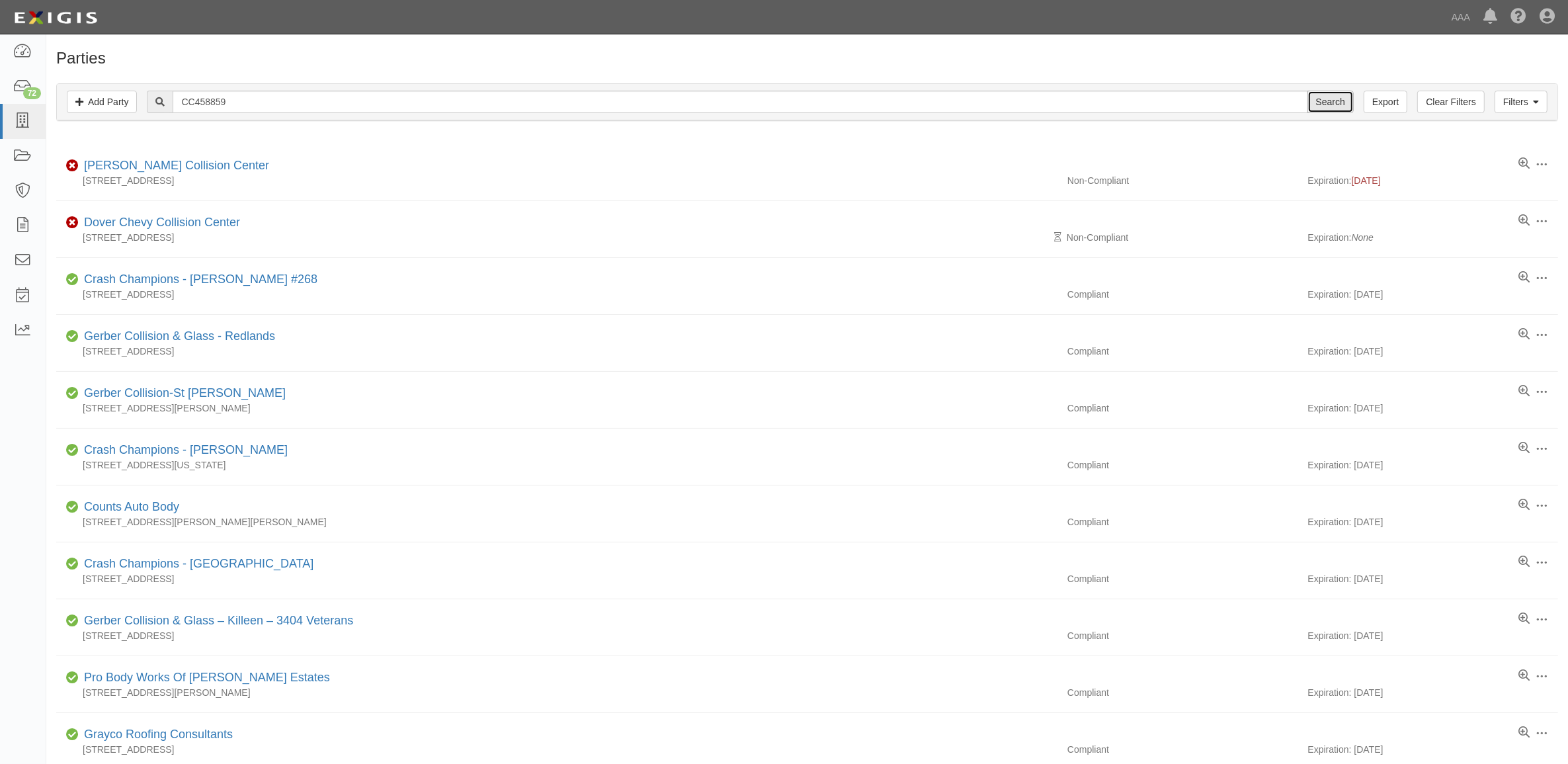
click at [1332, 103] on input "Search" at bounding box center [1331, 102] width 46 height 22
click at [1317, 105] on input "Search" at bounding box center [1331, 102] width 46 height 22
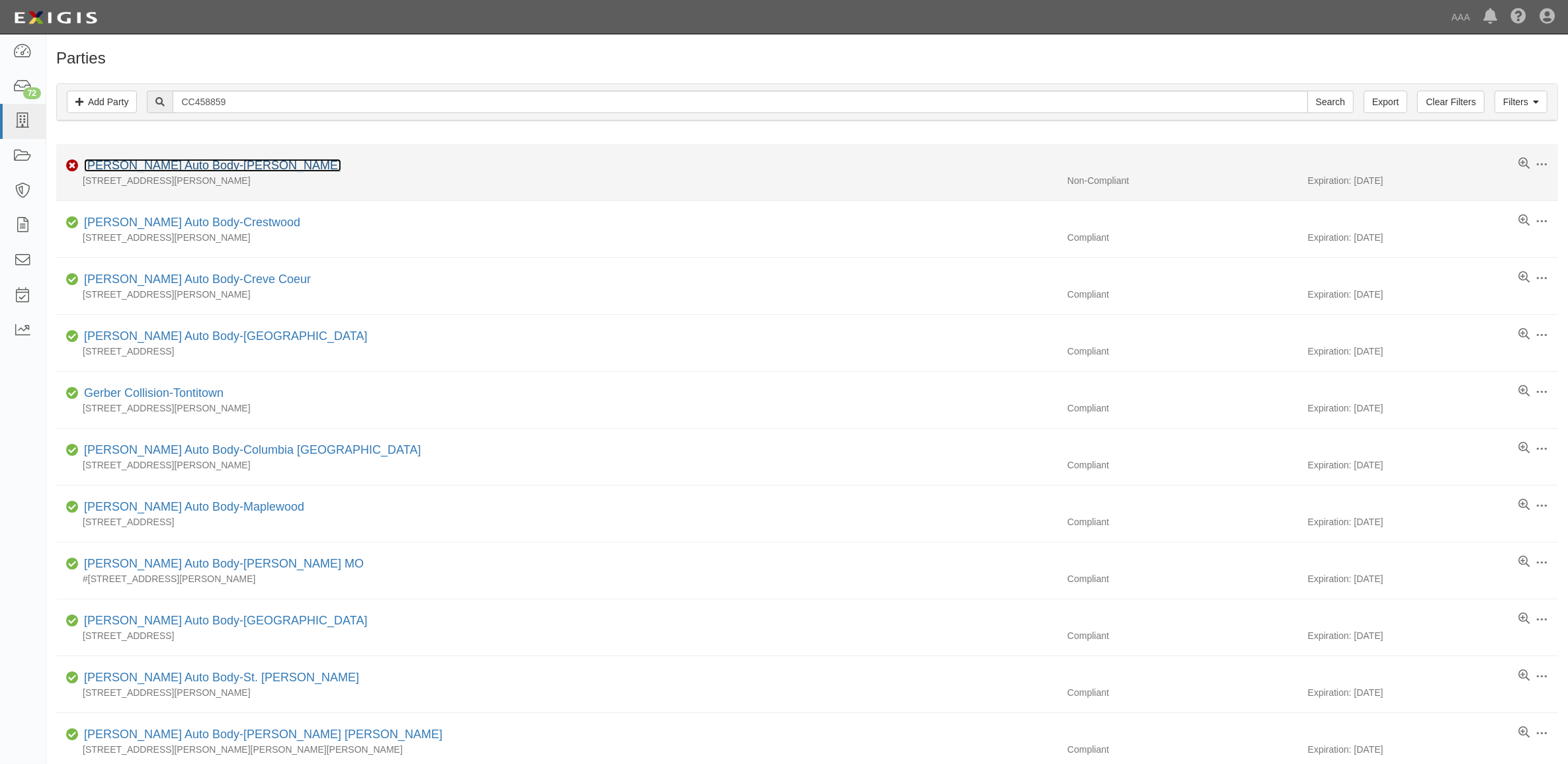
click at [212, 172] on link "[PERSON_NAME] Auto Body-[PERSON_NAME]" at bounding box center [213, 166] width 257 height 14
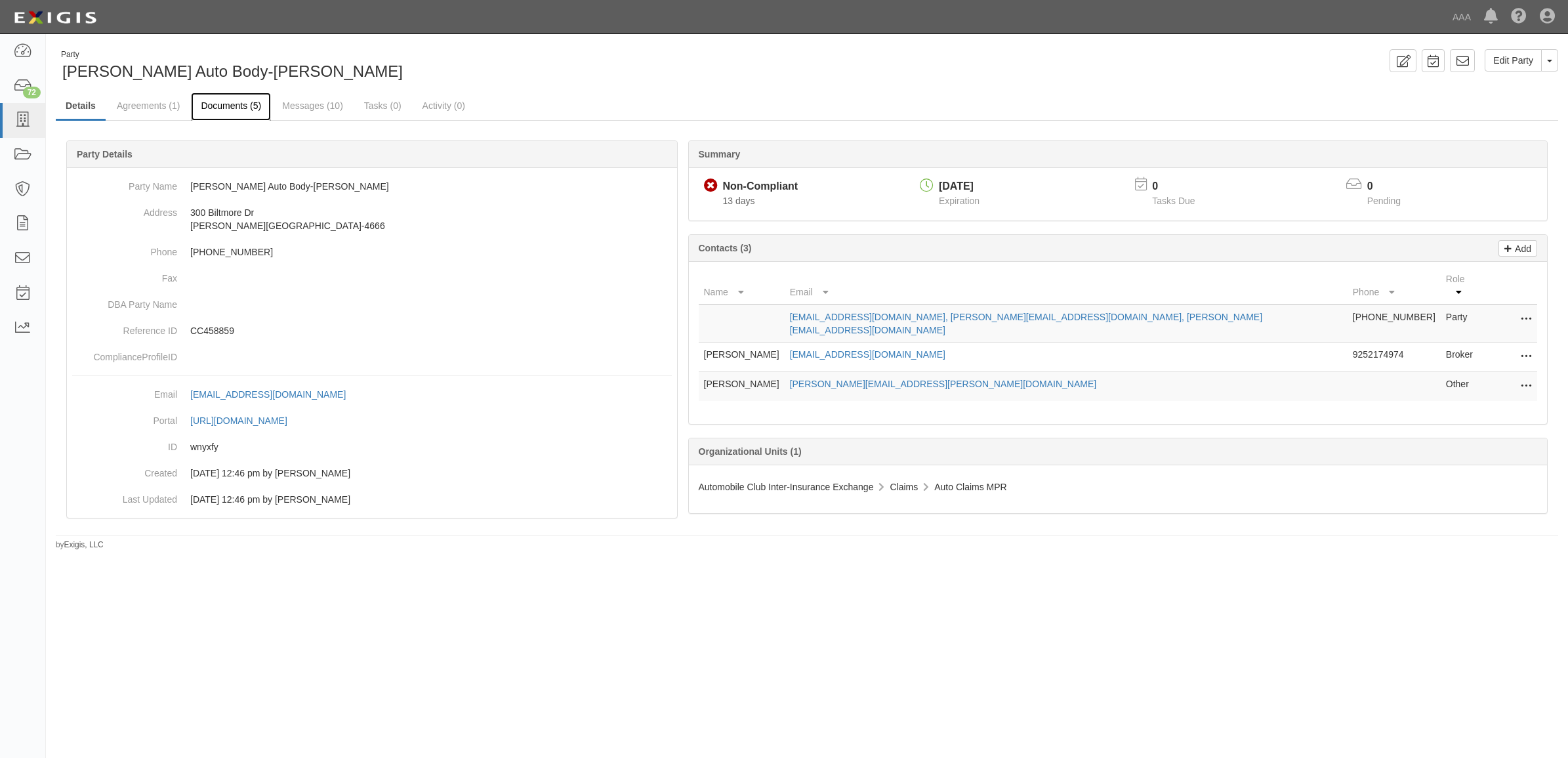
click at [227, 110] on link "Documents (5)" at bounding box center [230, 106] width 80 height 28
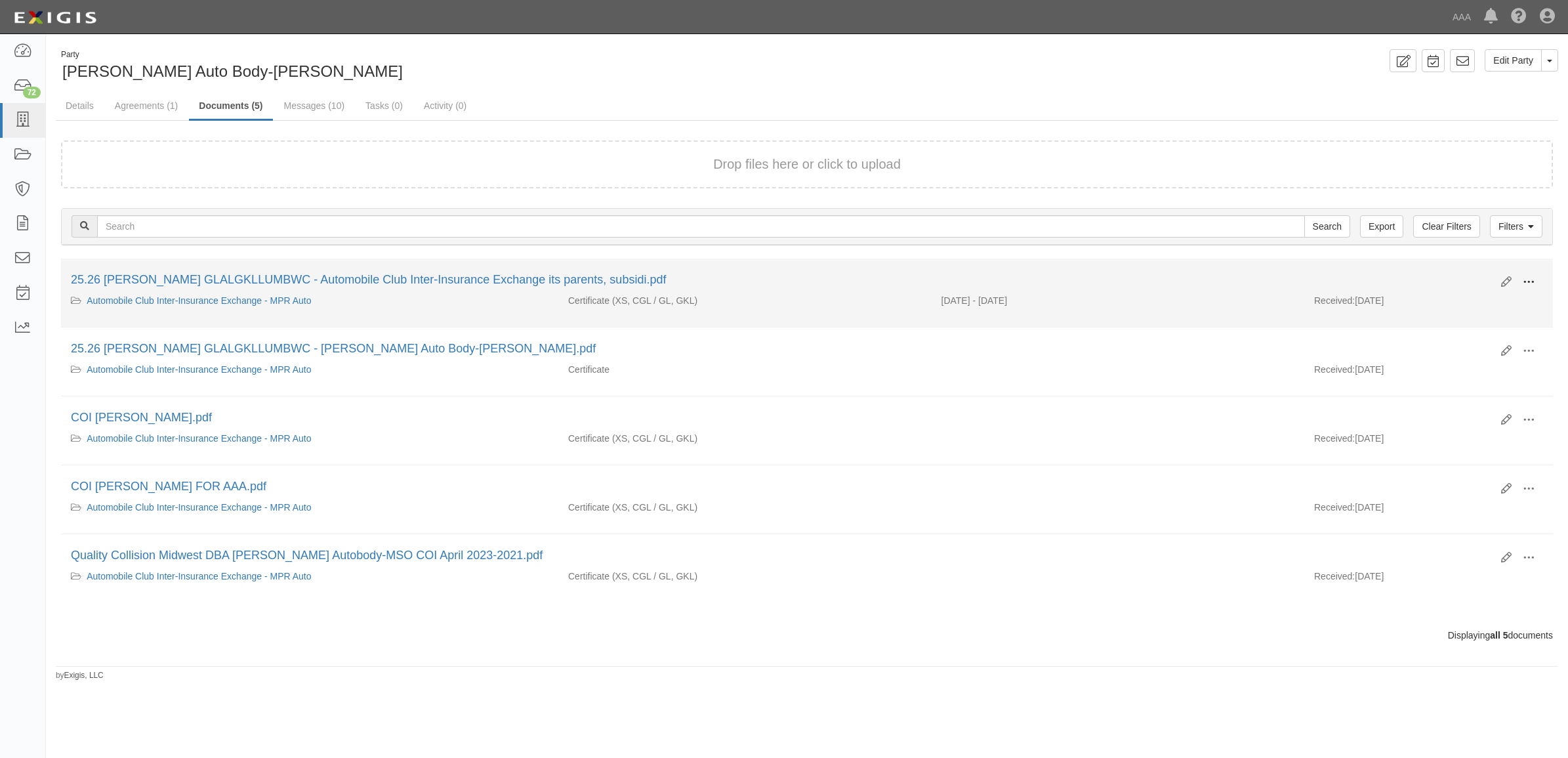
click at [1530, 281] on span at bounding box center [1529, 282] width 12 height 12
click at [1490, 326] on link "View details" at bounding box center [1464, 326] width 104 height 24
click at [1531, 280] on span at bounding box center [1529, 282] width 12 height 12
click at [1439, 307] on link "View" at bounding box center [1464, 301] width 104 height 24
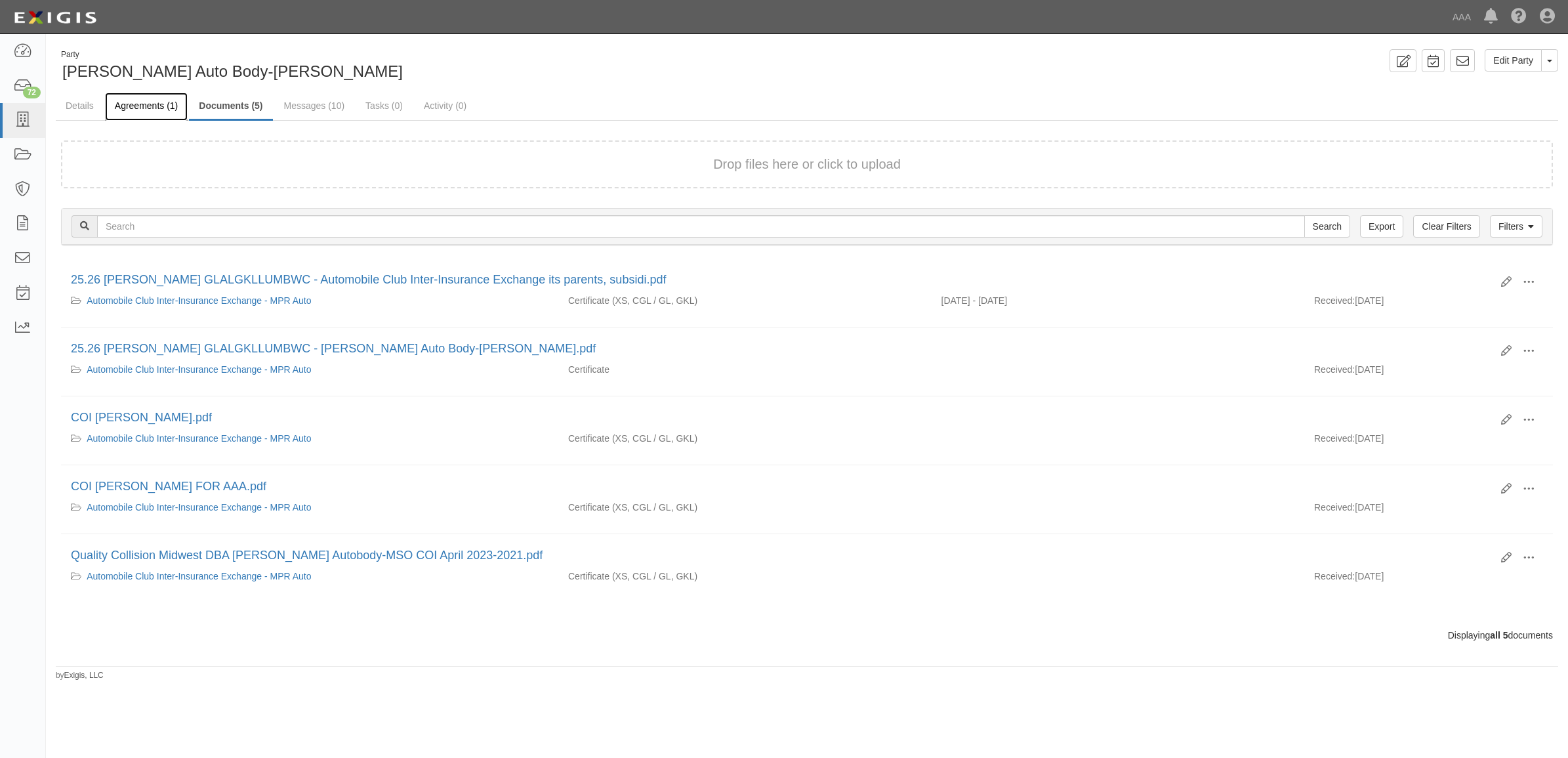
click at [148, 110] on link "Agreements (1)" at bounding box center [146, 106] width 83 height 28
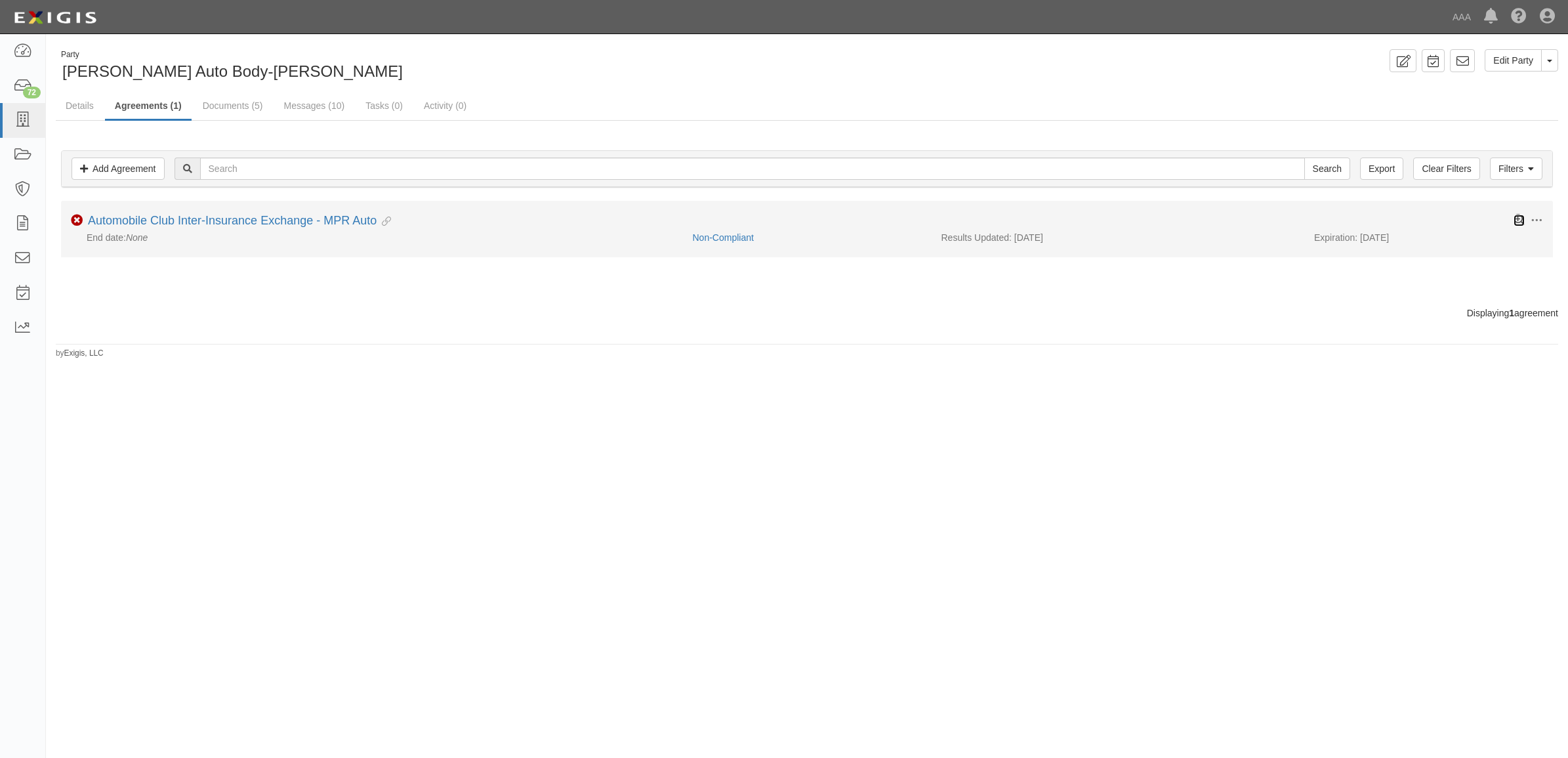
click at [1520, 221] on icon at bounding box center [1519, 220] width 12 height 12
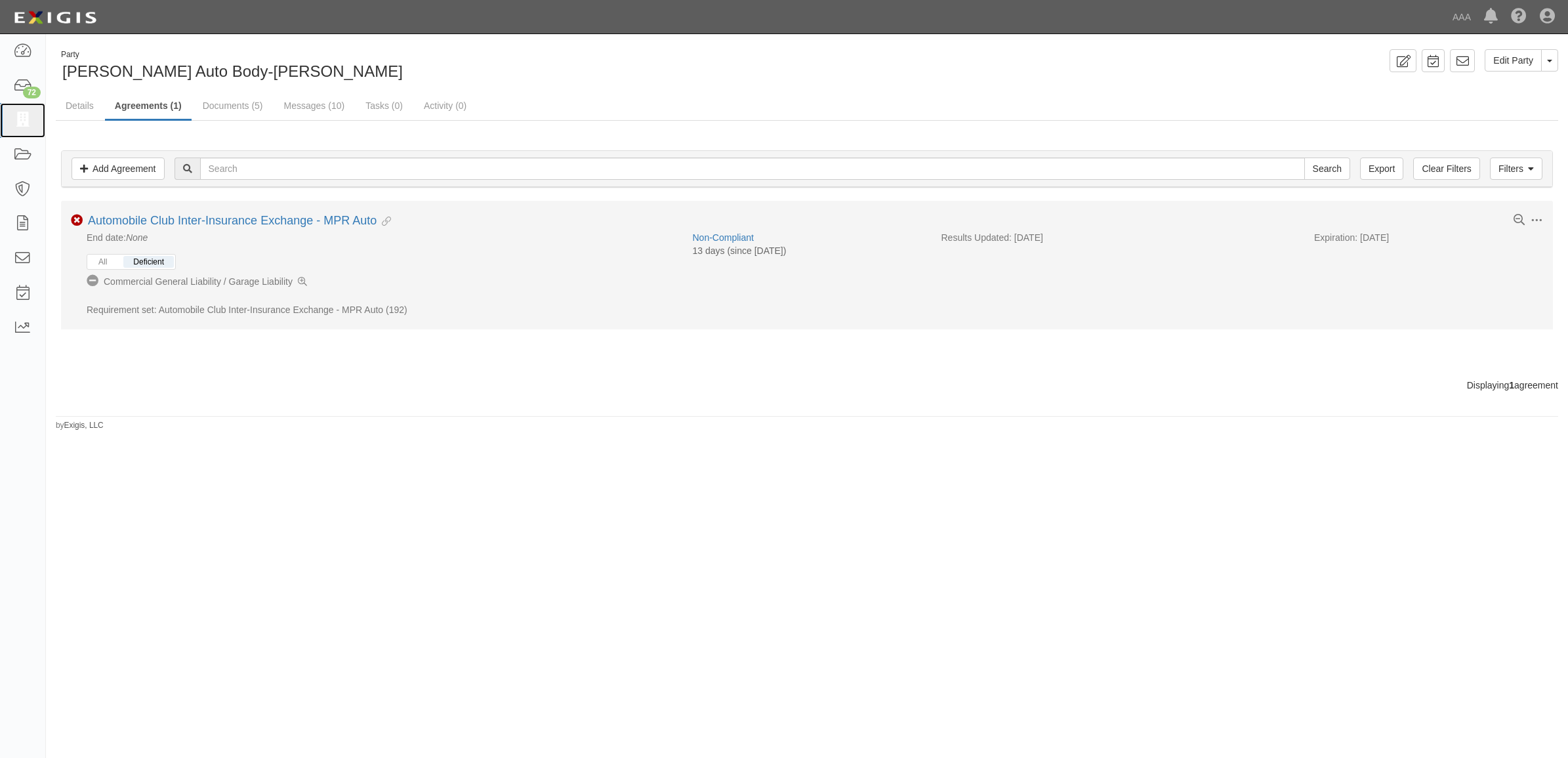
drag, startPoint x: 28, startPoint y: 122, endPoint x: 125, endPoint y: 240, distance: 152.8
click at [28, 122] on icon at bounding box center [22, 120] width 18 height 15
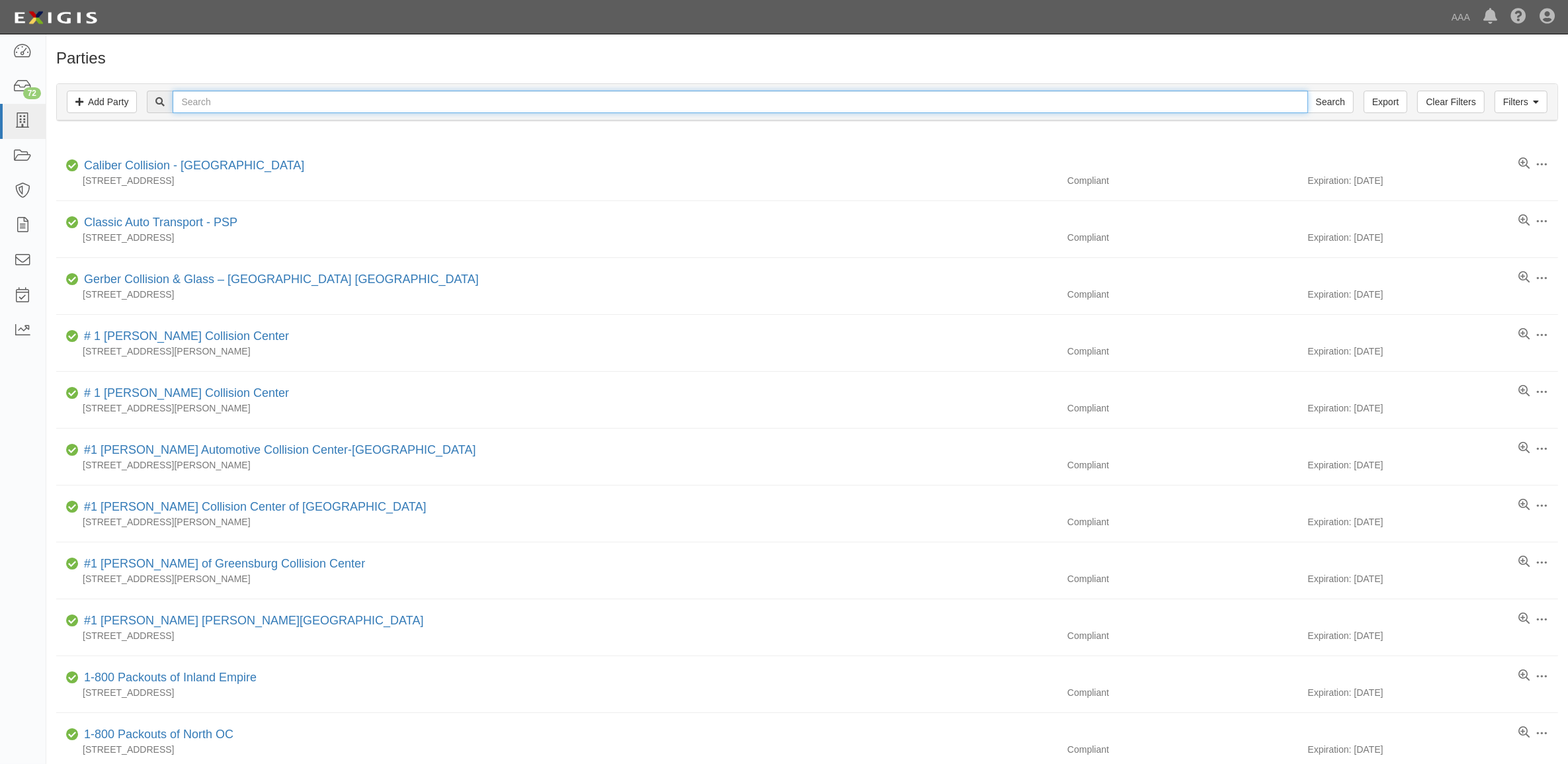
click at [332, 101] on input "text" at bounding box center [739, 102] width 1134 height 22
paste input "CC610281"
type input "CC610281"
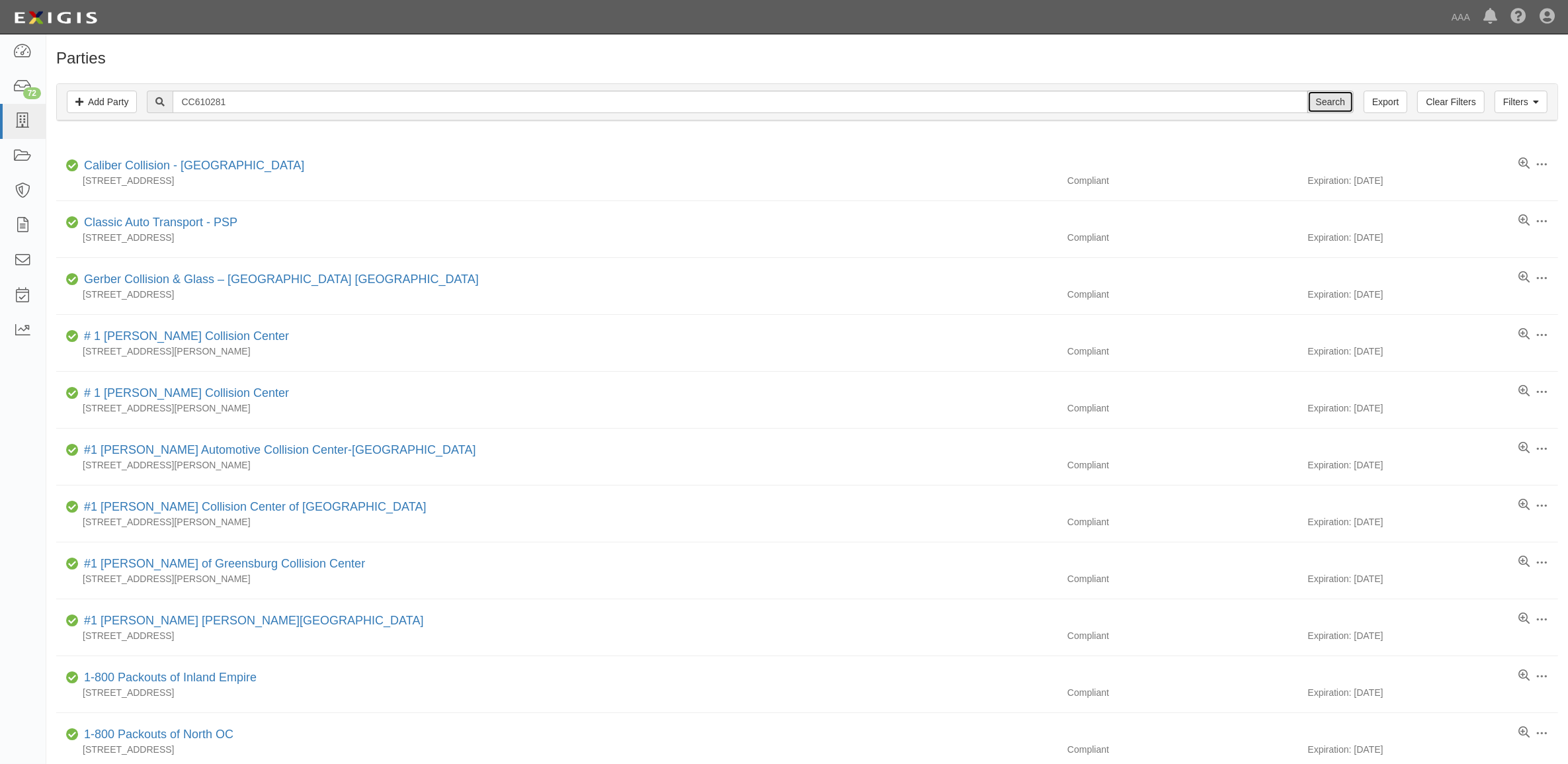
click at [1333, 103] on input "Search" at bounding box center [1331, 102] width 46 height 22
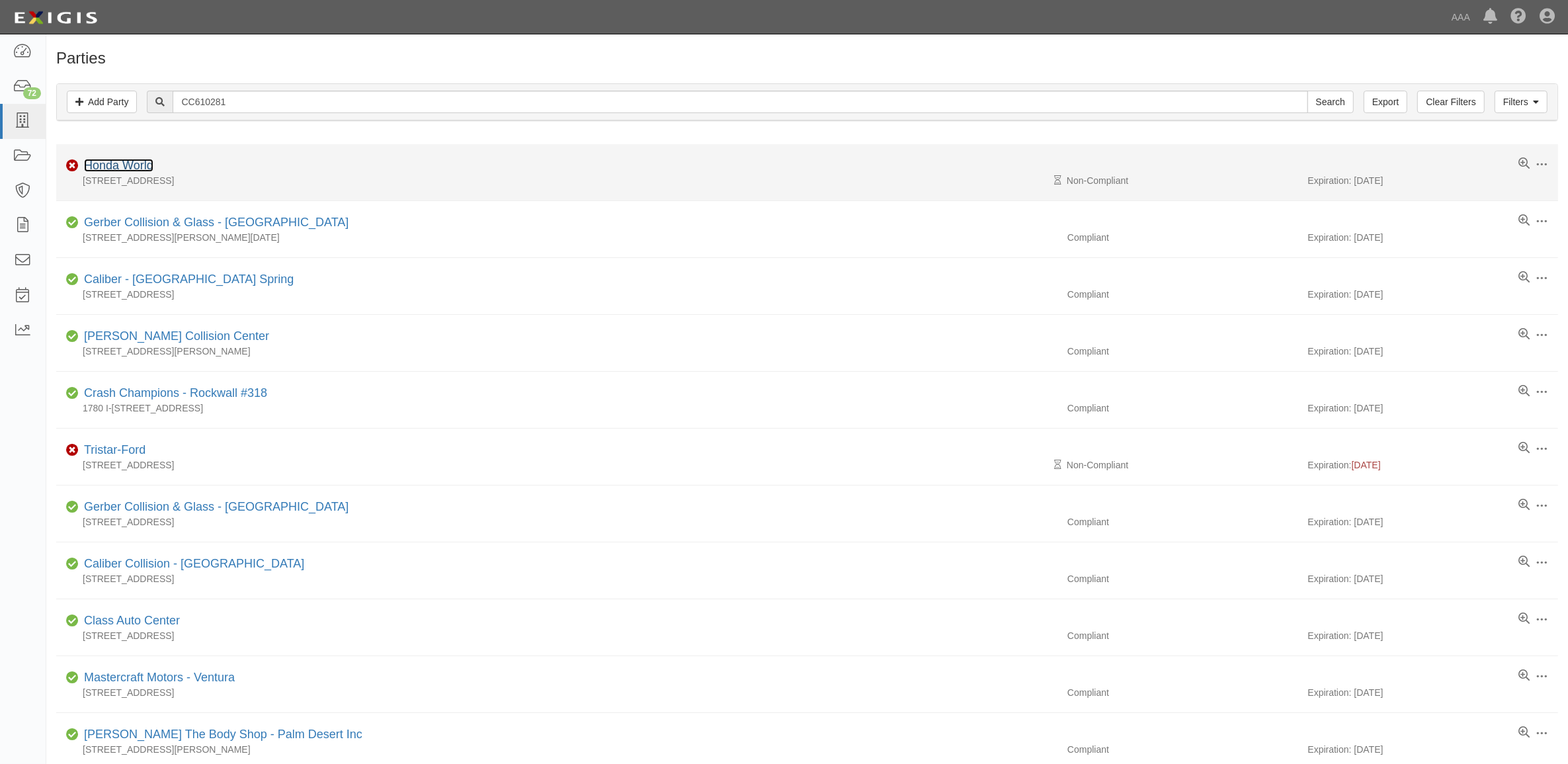
click at [122, 168] on link "Honda World" at bounding box center [119, 166] width 70 height 14
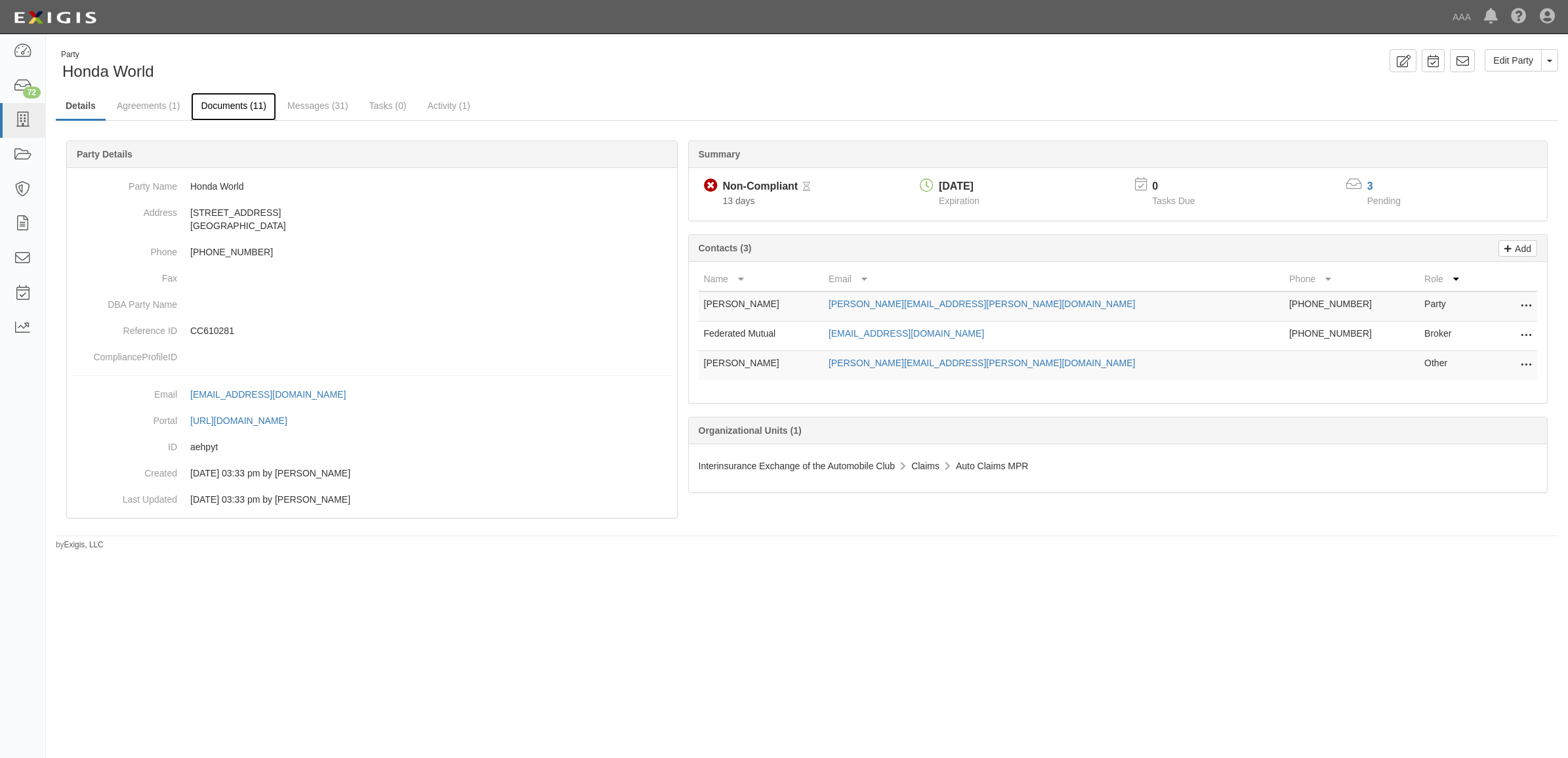
click at [254, 107] on link "Documents (11)" at bounding box center [233, 106] width 85 height 28
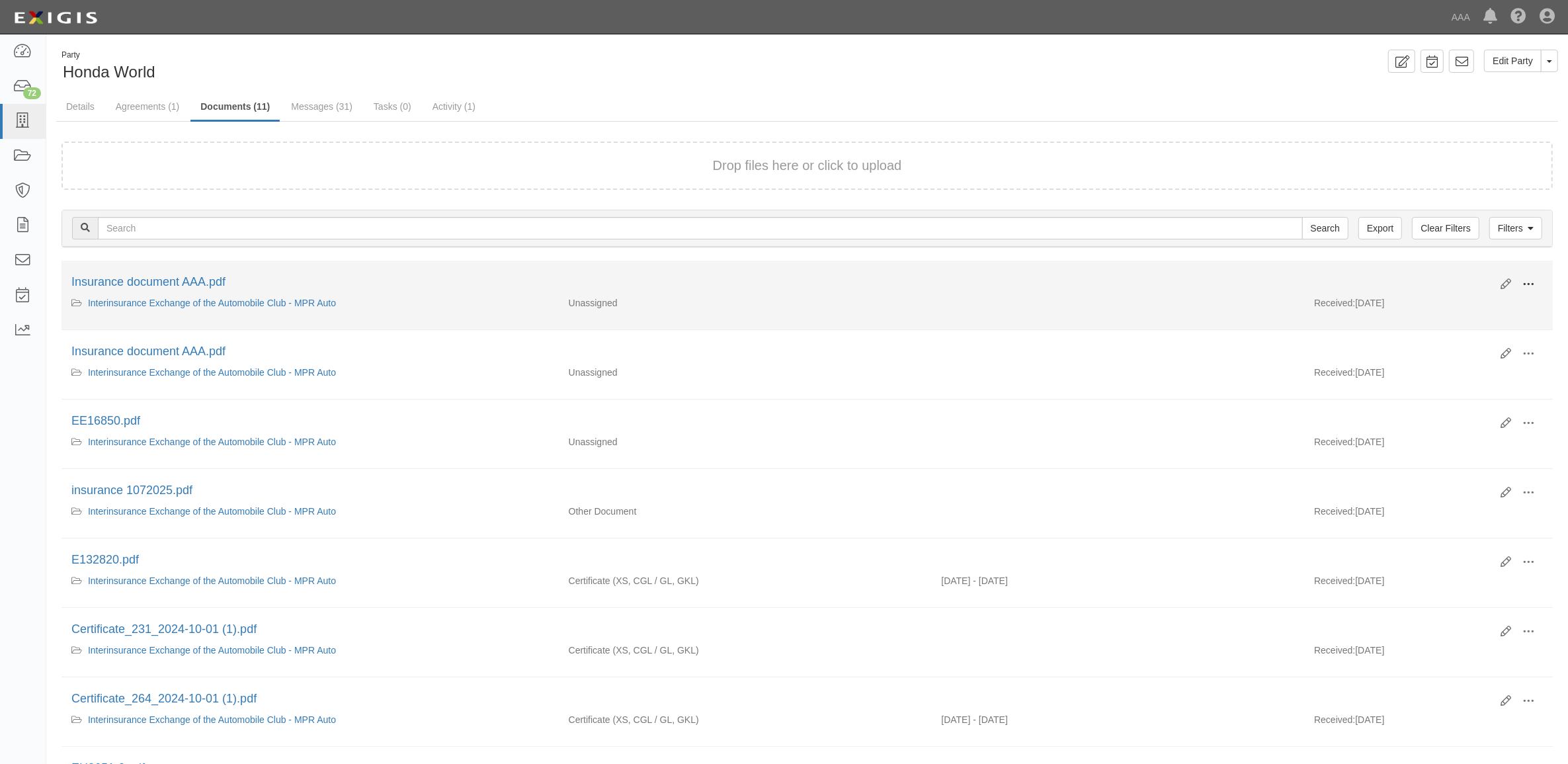
click at [1532, 279] on span at bounding box center [1528, 285] width 12 height 12
click at [1473, 302] on link "View" at bounding box center [1463, 303] width 105 height 24
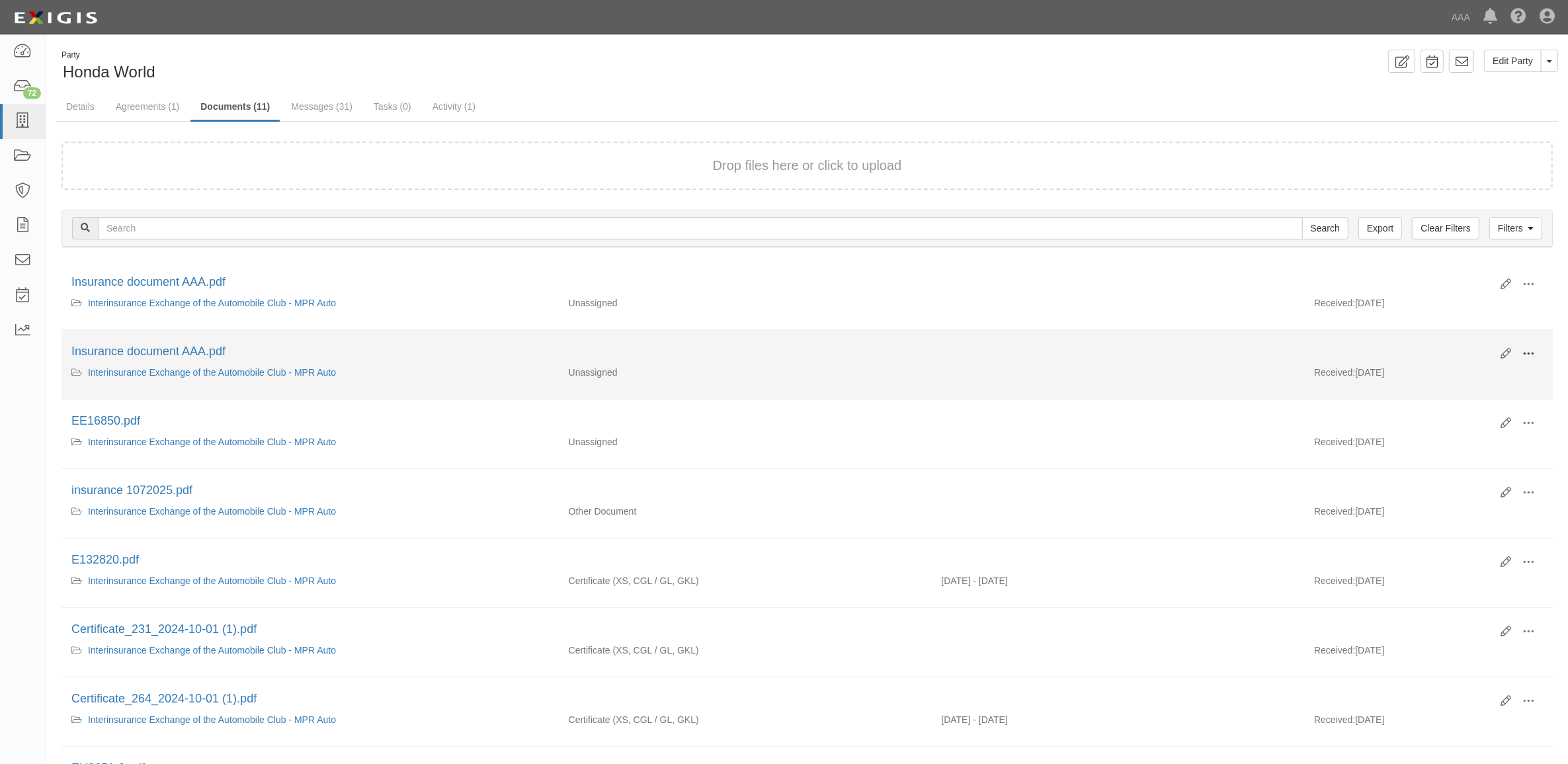
click at [1532, 351] on span at bounding box center [1528, 353] width 12 height 12
click at [1460, 381] on link "View" at bounding box center [1463, 373] width 105 height 24
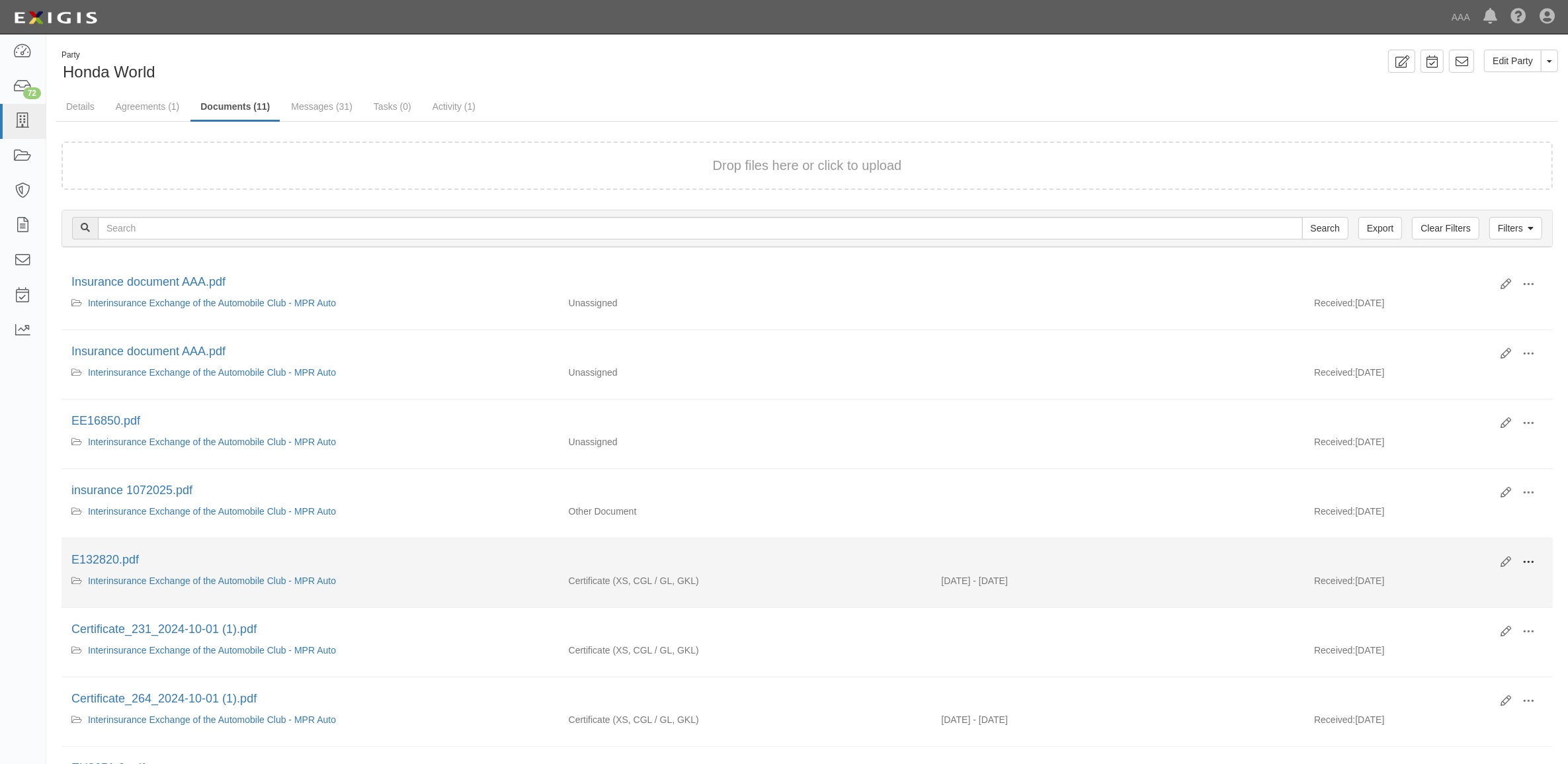
click at [1535, 566] on button at bounding box center [1528, 563] width 29 height 22
click at [1489, 577] on link "View" at bounding box center [1463, 581] width 105 height 24
click at [1528, 561] on span at bounding box center [1528, 562] width 12 height 12
click at [1492, 608] on link "View details" at bounding box center [1463, 605] width 105 height 24
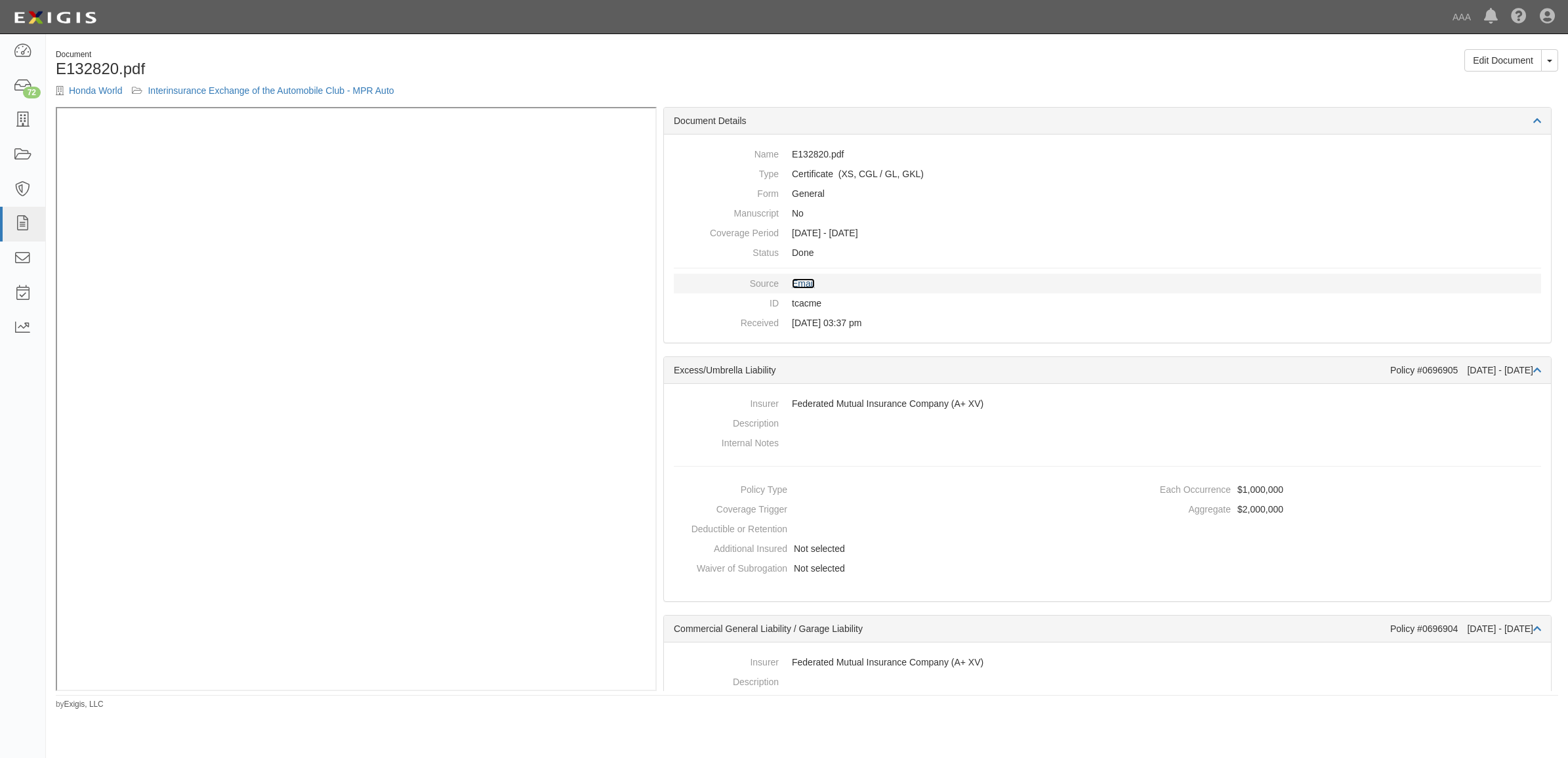
click at [797, 282] on link "Email" at bounding box center [804, 283] width 23 height 11
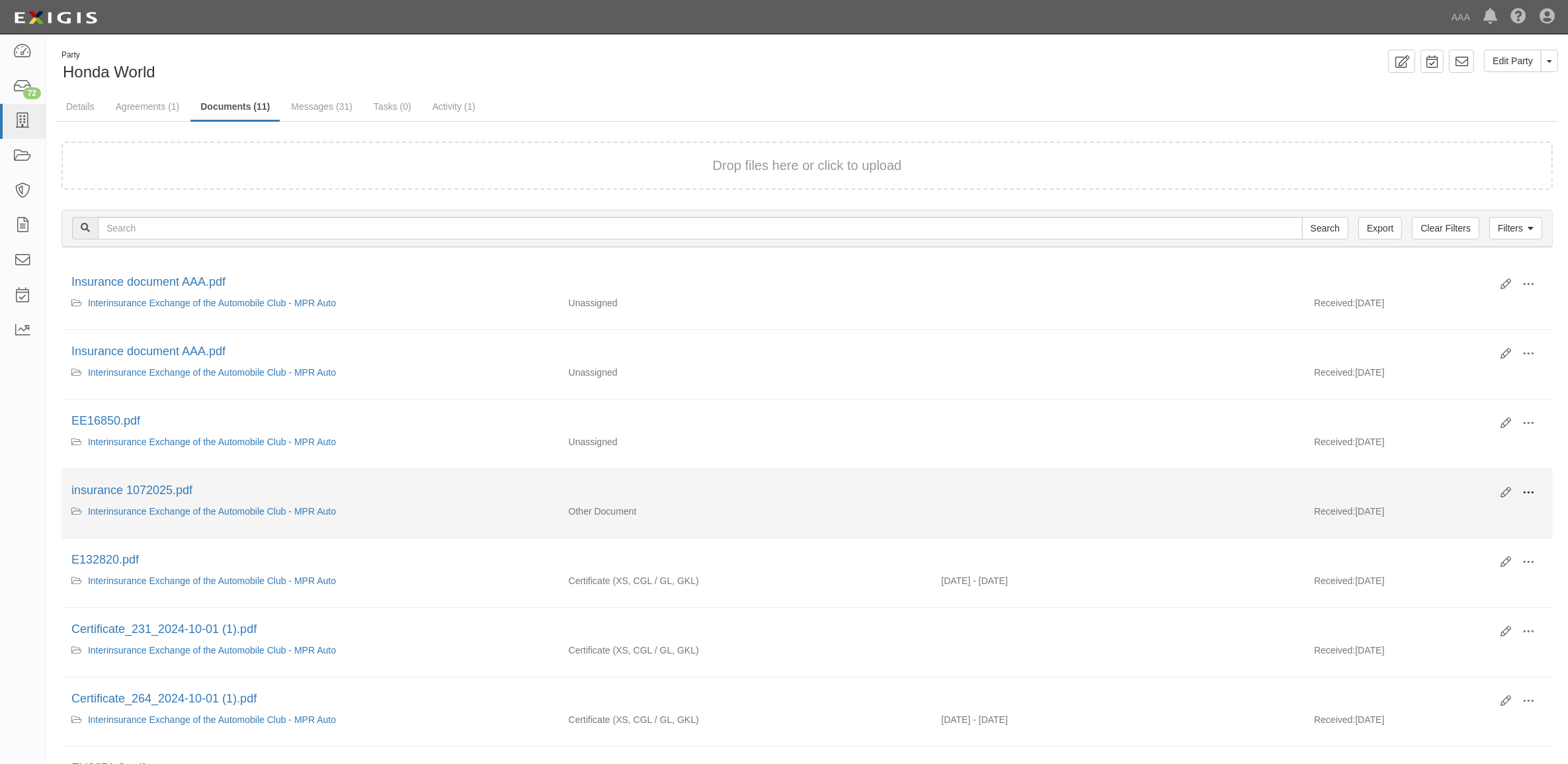
click at [1518, 493] on button at bounding box center [1528, 493] width 29 height 22
click at [1494, 504] on link "View" at bounding box center [1463, 511] width 105 height 24
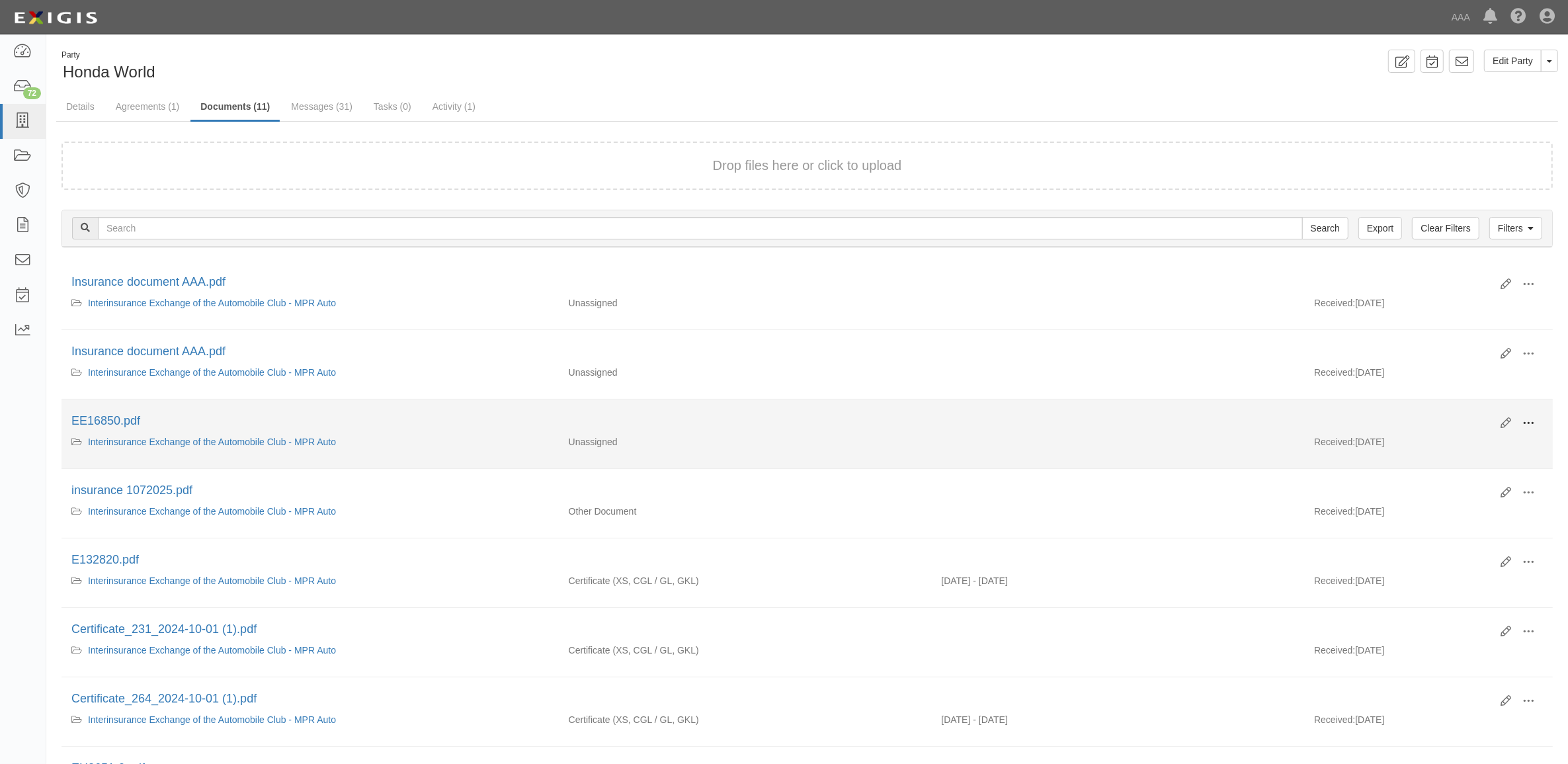
click at [1523, 423] on span at bounding box center [1528, 423] width 12 height 12
click at [1488, 439] on link "View" at bounding box center [1463, 443] width 105 height 24
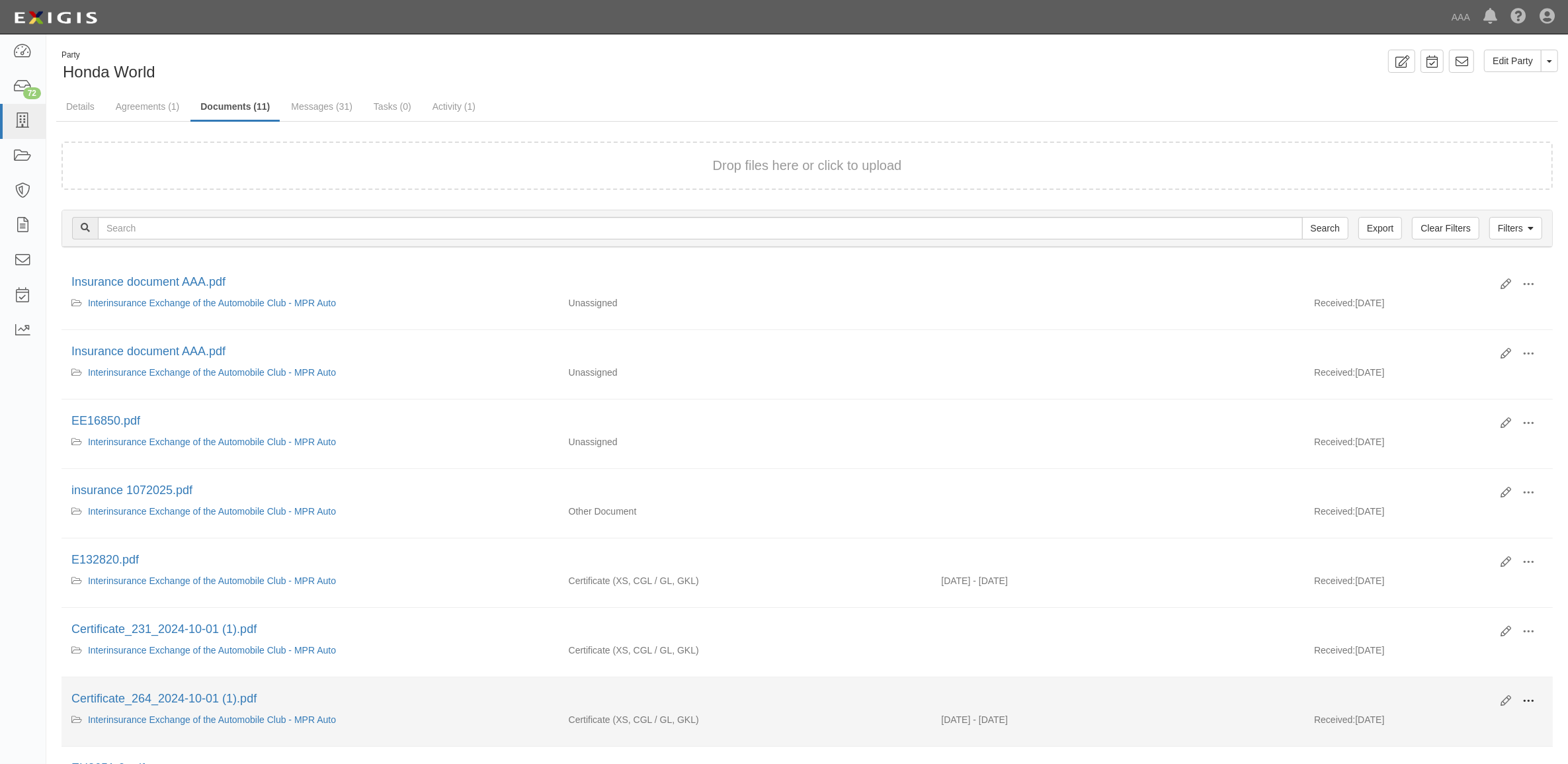
click at [1528, 702] on span at bounding box center [1528, 701] width 12 height 12
click at [1489, 719] on link "View" at bounding box center [1463, 720] width 105 height 24
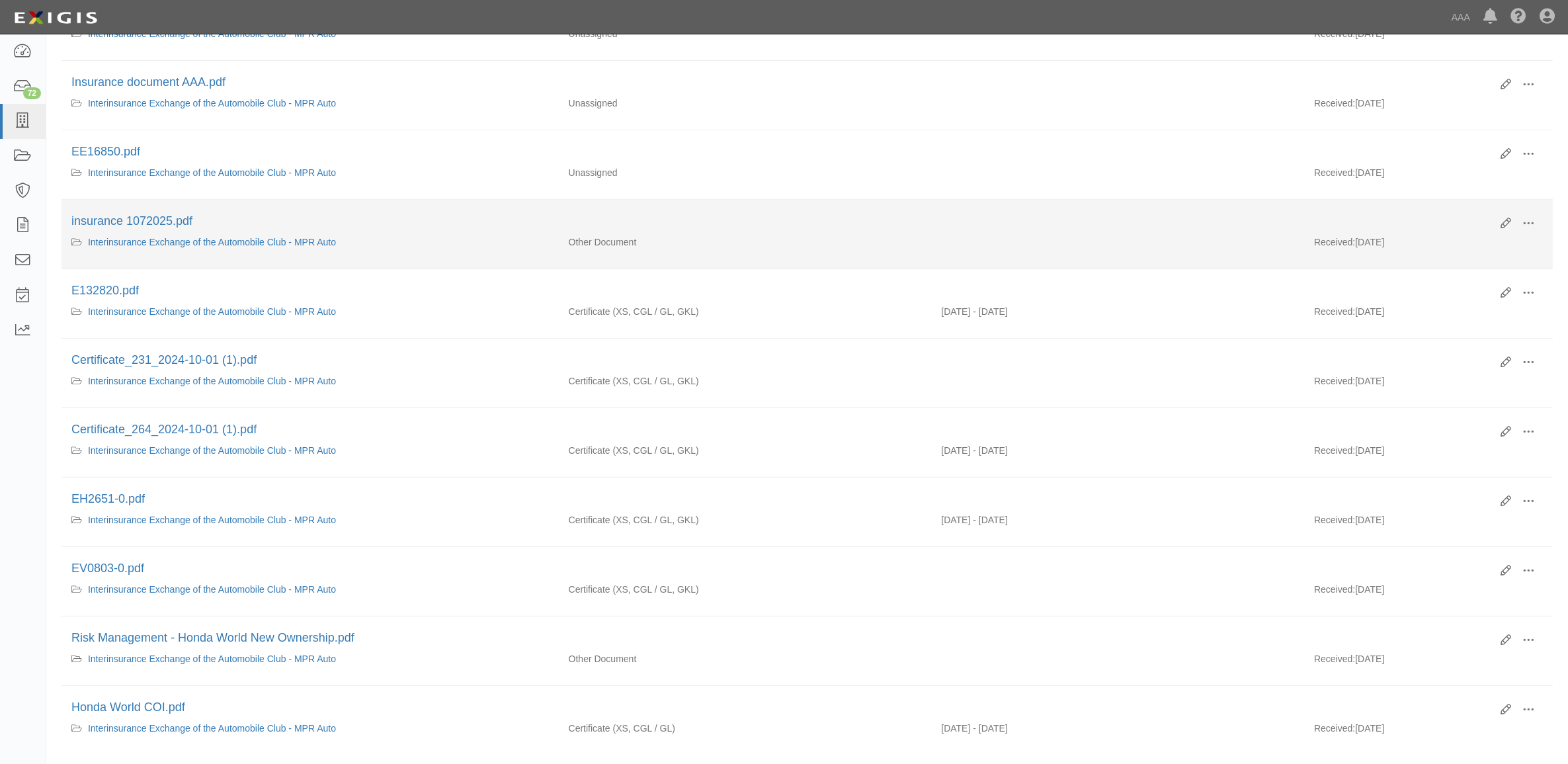
scroll to position [331, 0]
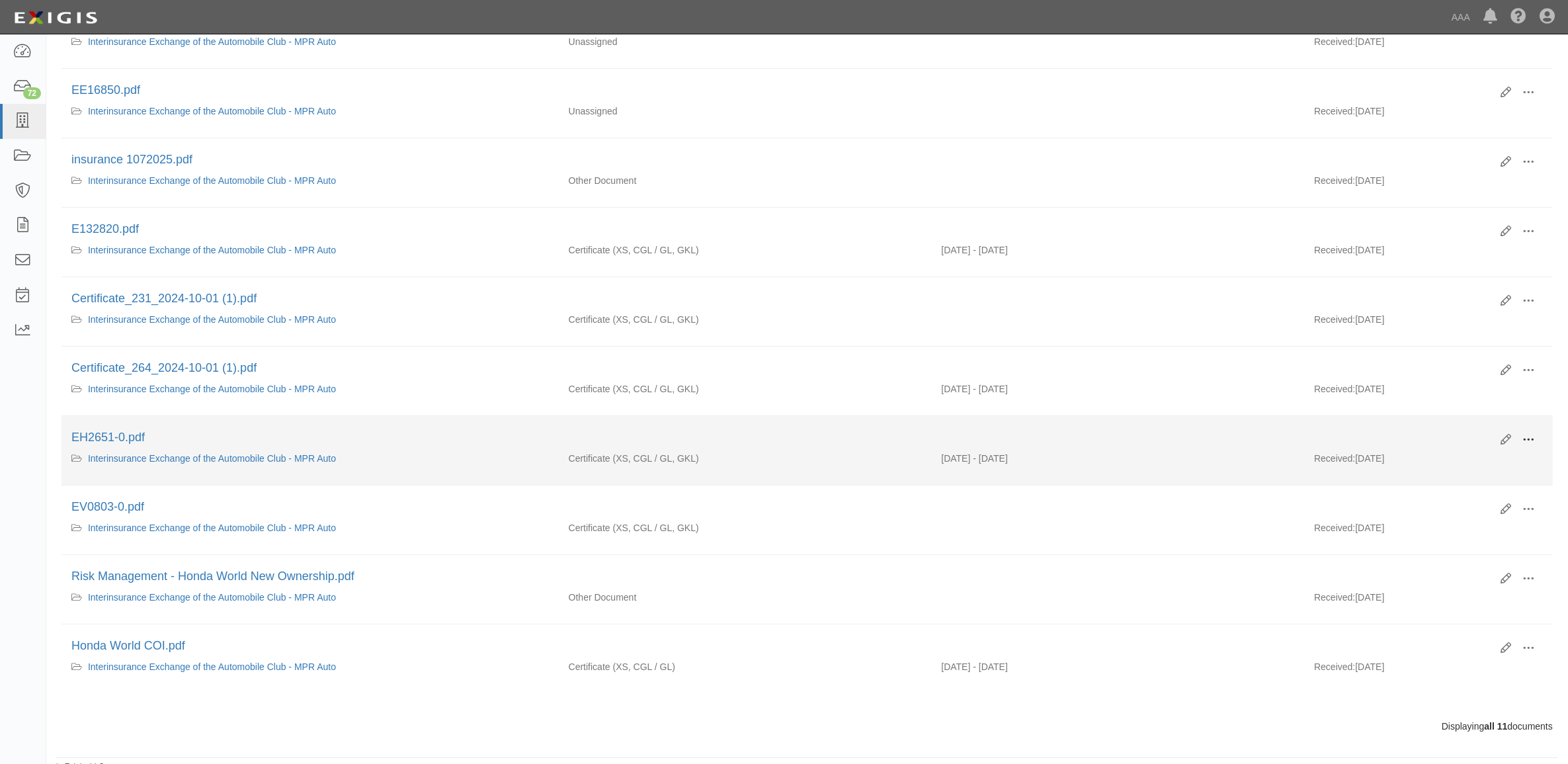
click at [1530, 438] on span at bounding box center [1528, 440] width 12 height 12
click at [1478, 469] on link "View" at bounding box center [1463, 459] width 105 height 24
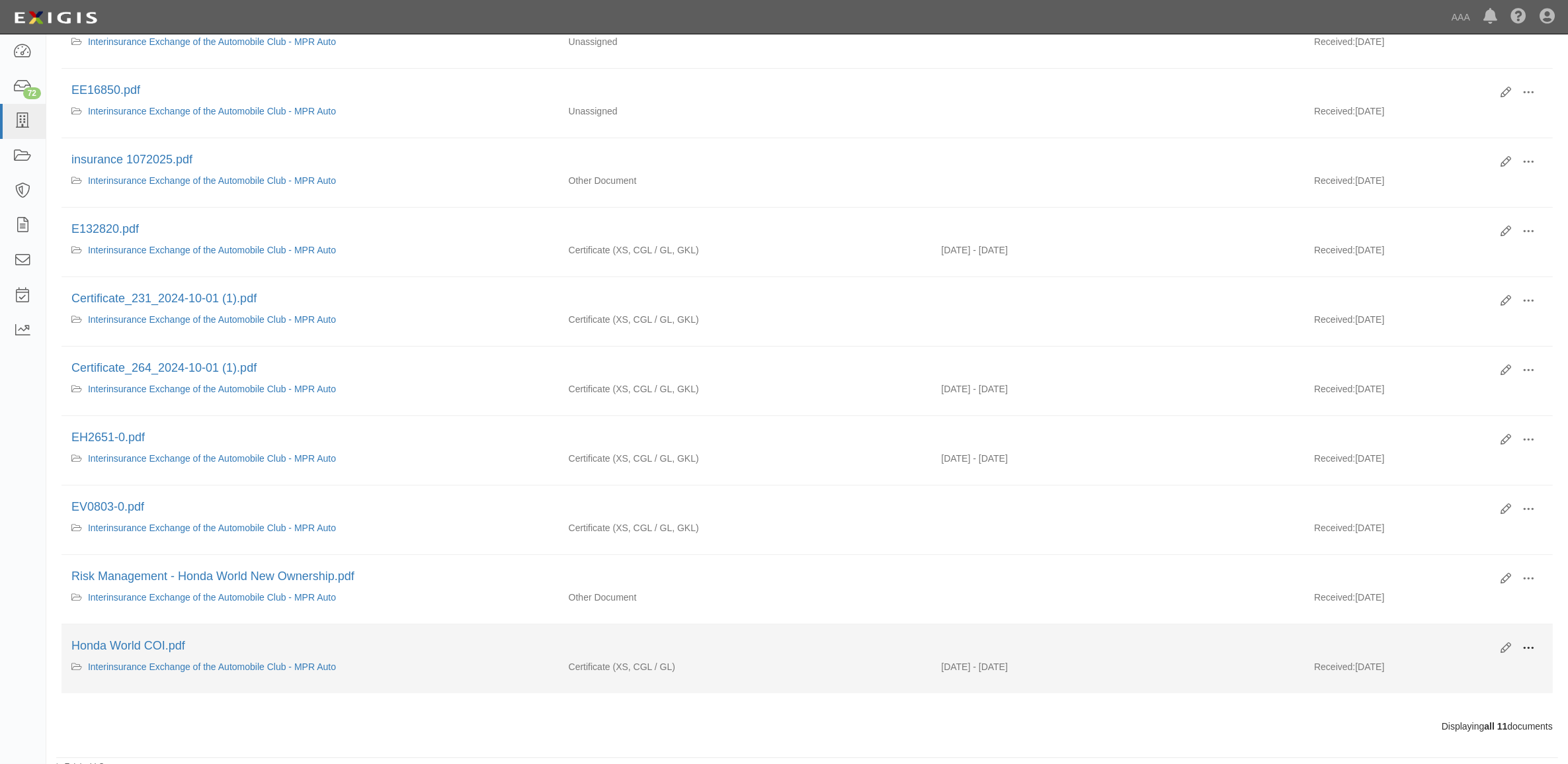
click at [1535, 659] on button at bounding box center [1528, 649] width 29 height 22
click at [1490, 669] on link "View" at bounding box center [1463, 667] width 105 height 24
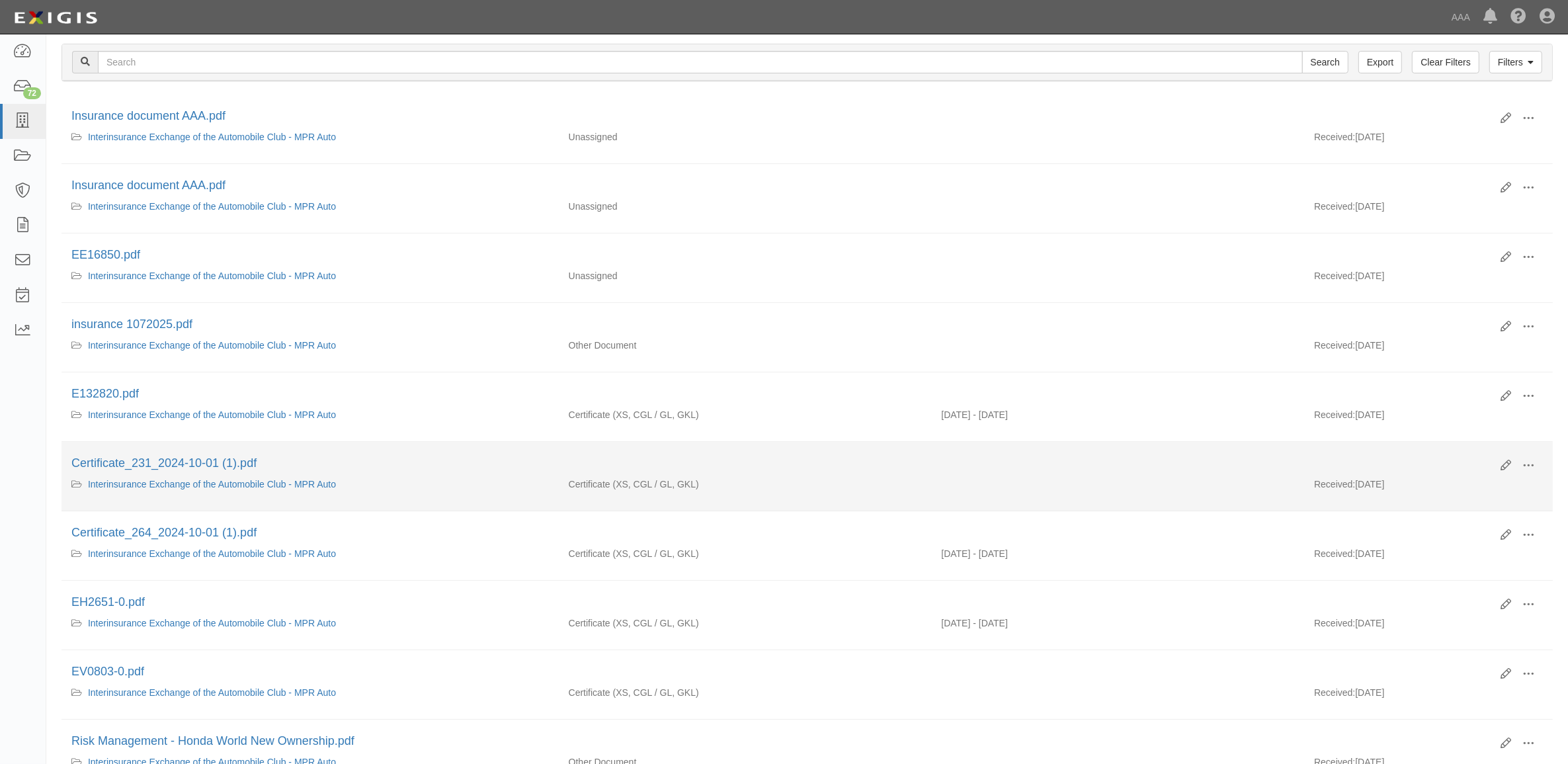
scroll to position [344, 0]
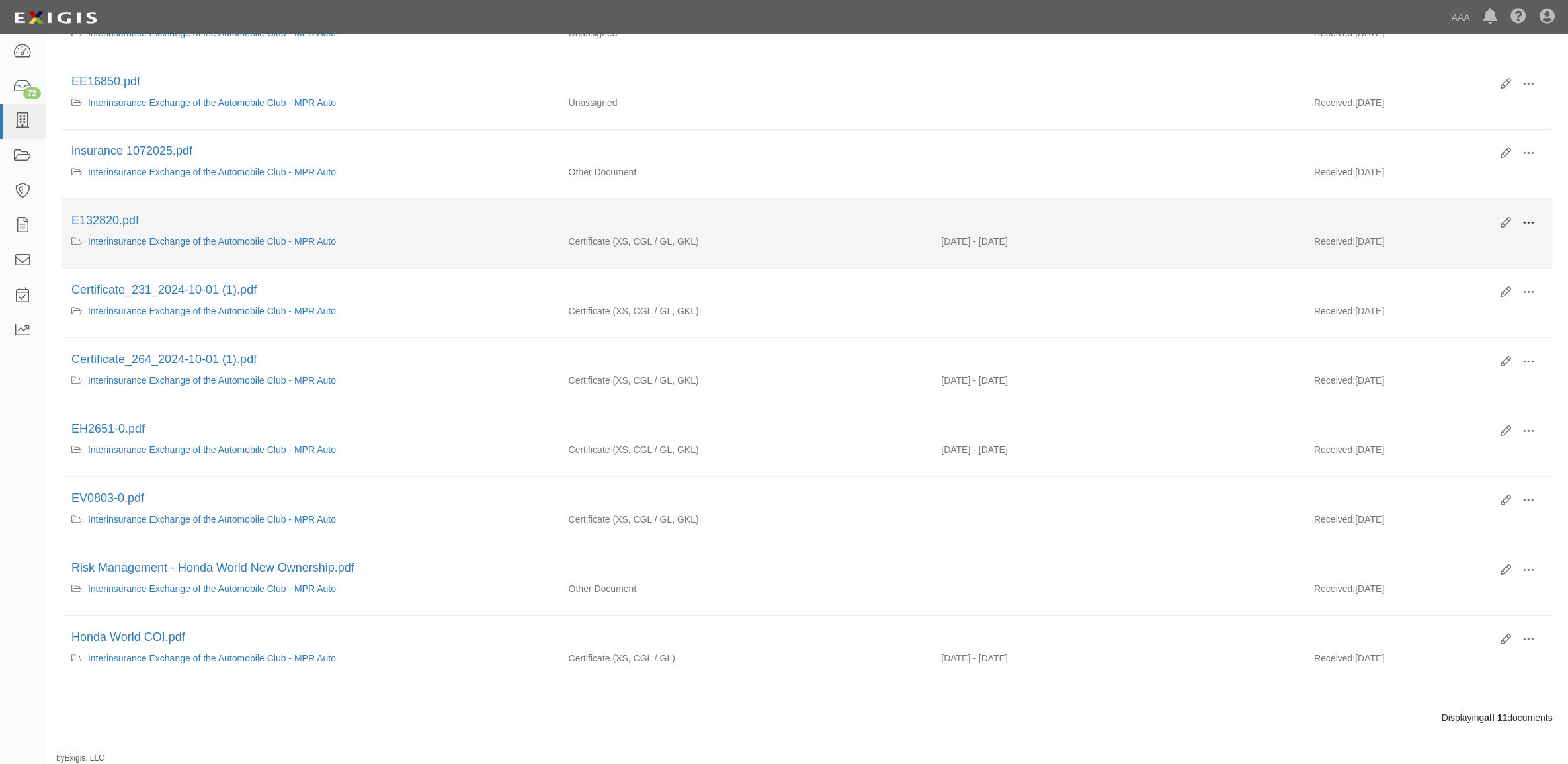
click at [1527, 223] on span at bounding box center [1528, 223] width 12 height 12
click at [1455, 235] on link "View" at bounding box center [1463, 242] width 105 height 24
